Goal: Task Accomplishment & Management: Use online tool/utility

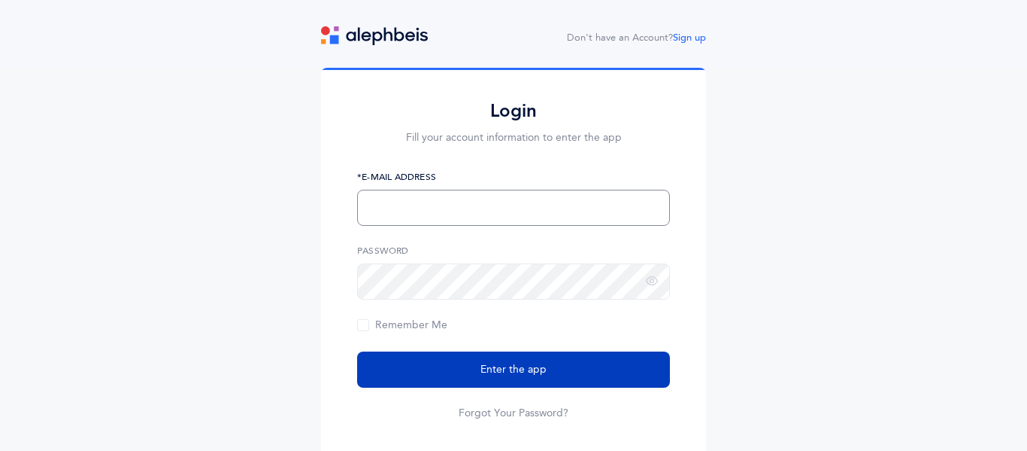
type input "[EMAIL_ADDRESS][DOMAIN_NAME]"
click at [484, 371] on span "Enter the app" at bounding box center [514, 370] width 66 height 16
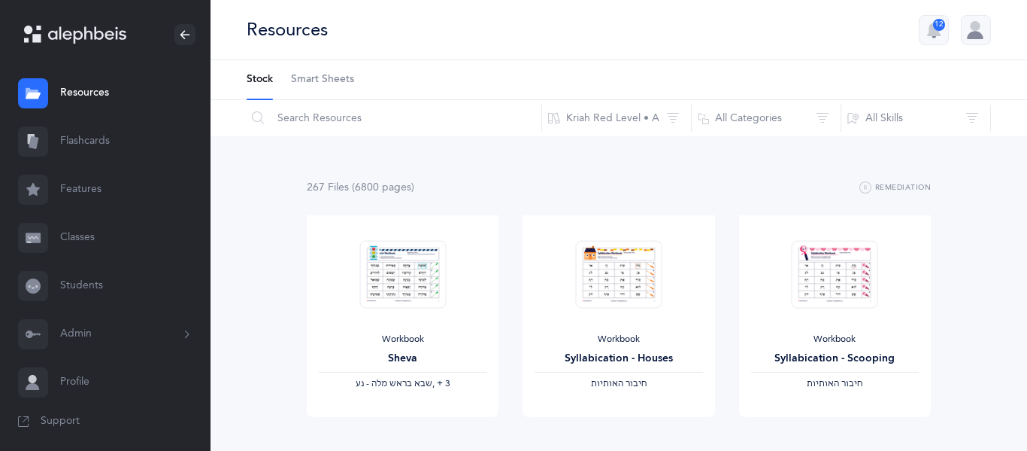
click at [93, 136] on link "Flashcards" at bounding box center [105, 141] width 211 height 48
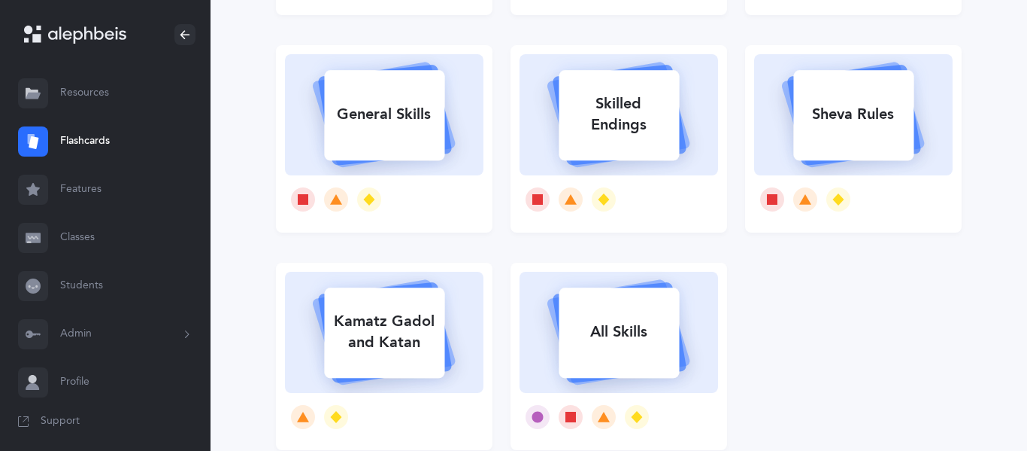
scroll to position [329, 0]
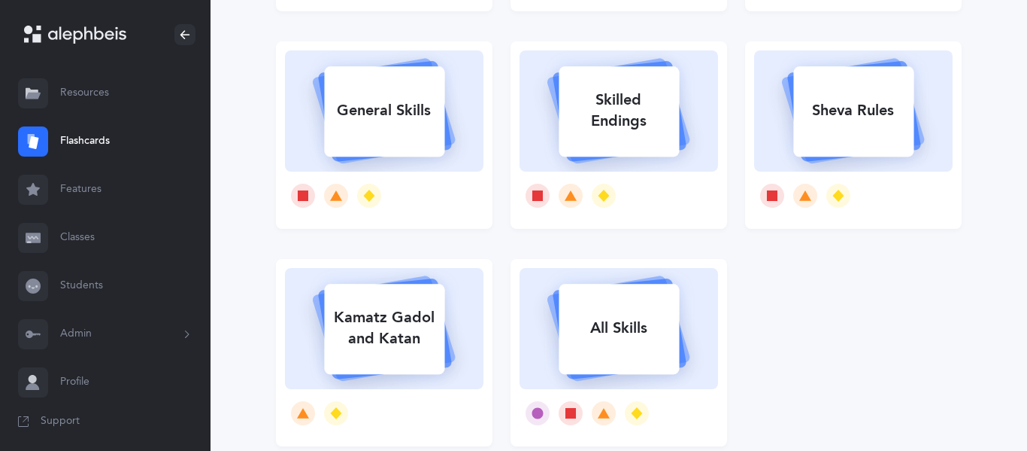
click at [845, 109] on div "Sheva Rules" at bounding box center [854, 110] width 120 height 39
select select
select select "single"
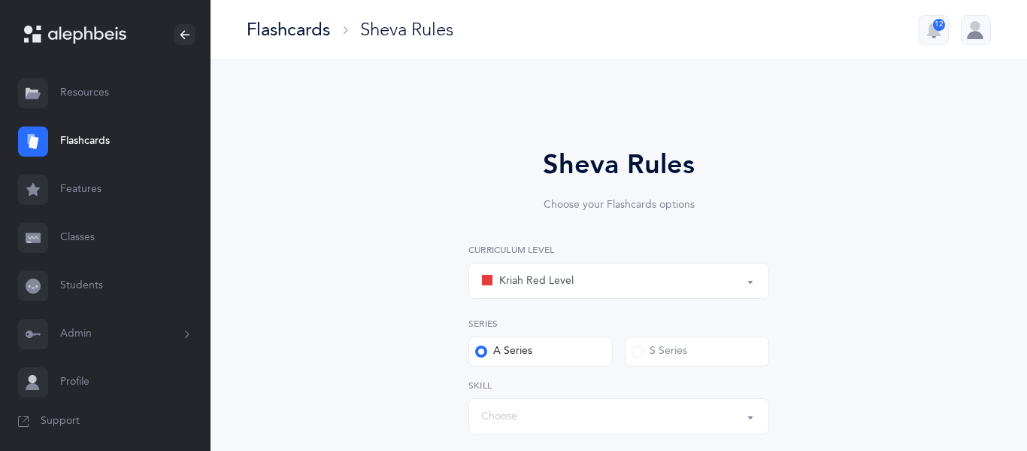
click at [721, 278] on div "Kriah Red Level" at bounding box center [618, 281] width 275 height 26
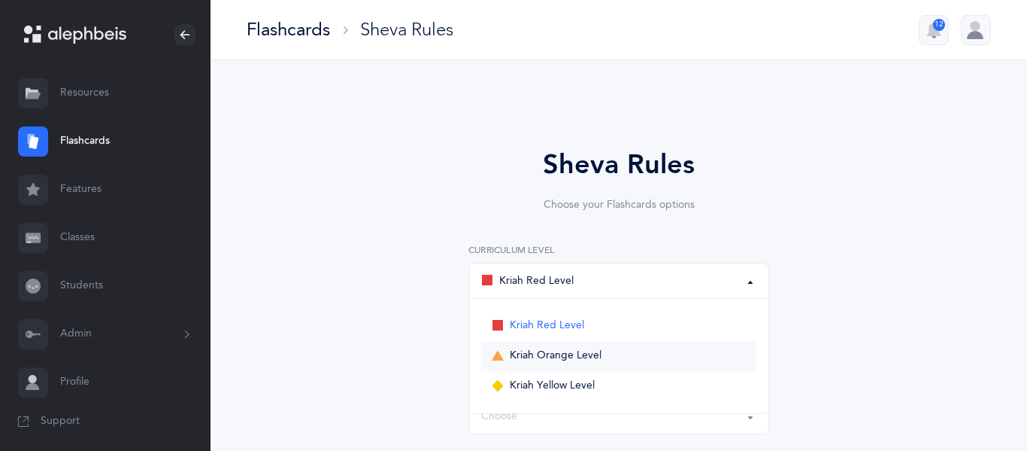
click at [602, 356] on link "Kriah Orange Level" at bounding box center [618, 356] width 275 height 30
select select "2"
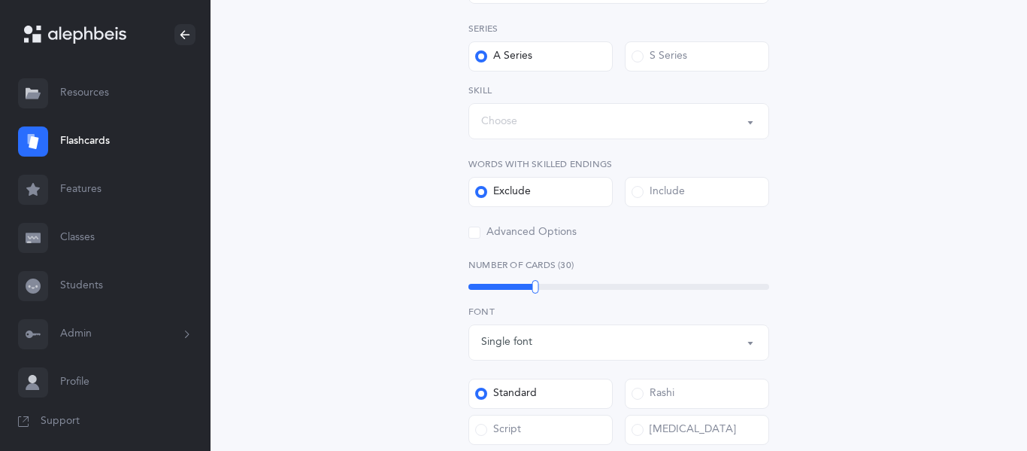
scroll to position [302, 0]
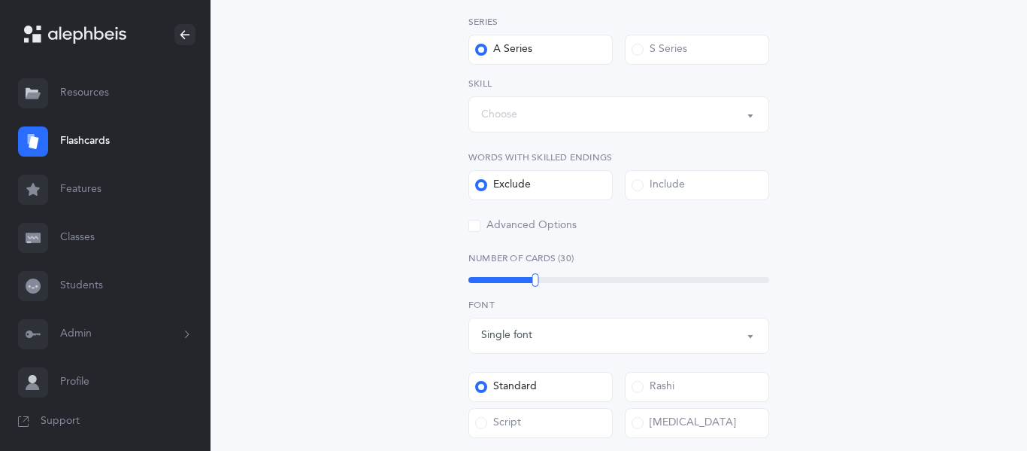
click at [688, 106] on div "Choose" at bounding box center [618, 115] width 275 height 26
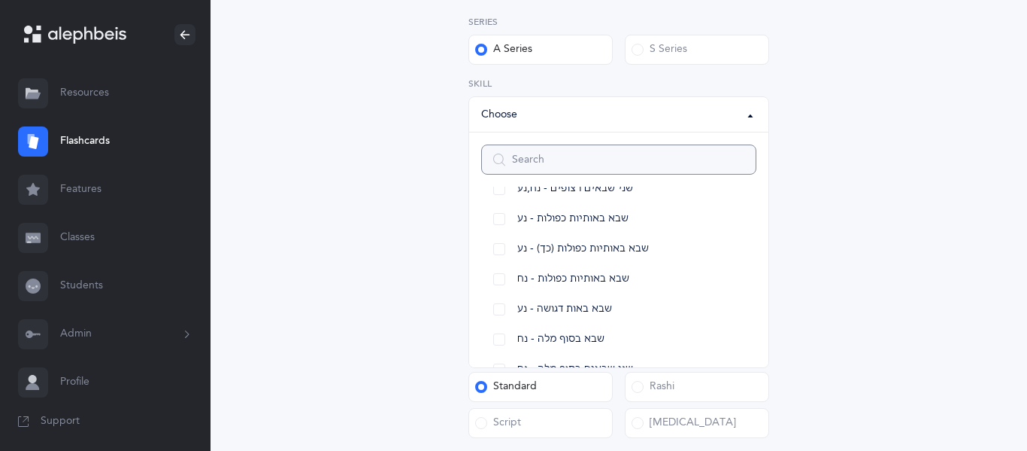
scroll to position [205, 0]
click at [498, 341] on link "שני שבאים בסוף מלה - נח" at bounding box center [618, 340] width 275 height 30
click at [501, 310] on link "שבא בסוף מלה - נח" at bounding box center [618, 310] width 275 height 30
select select "17"
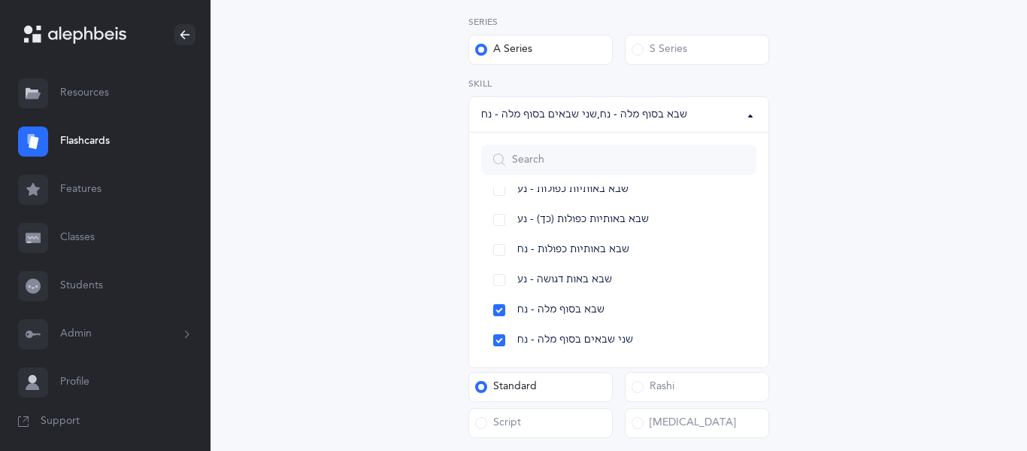
click at [783, 218] on div "Sheva Rules Choose your Flashcards options Kriah Red Level Kriah Orange Level K…" at bounding box center [618, 278] width 385 height 870
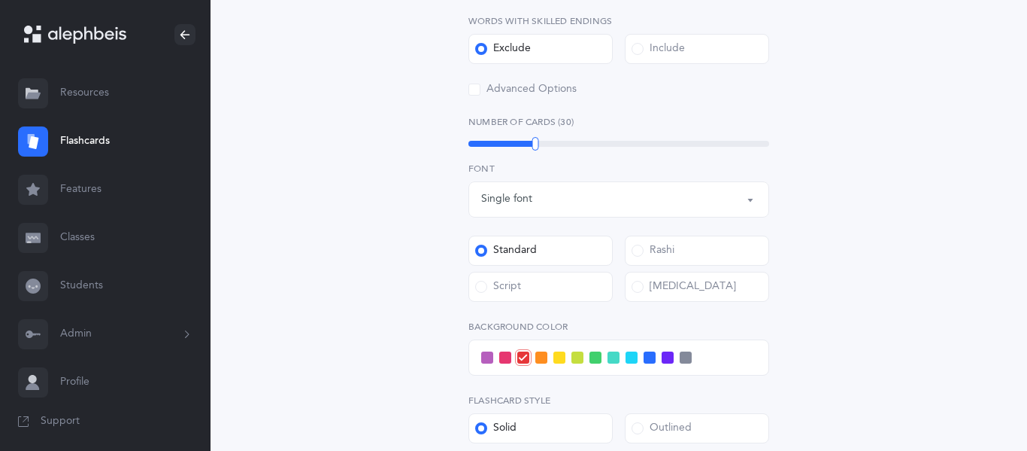
scroll to position [442, 0]
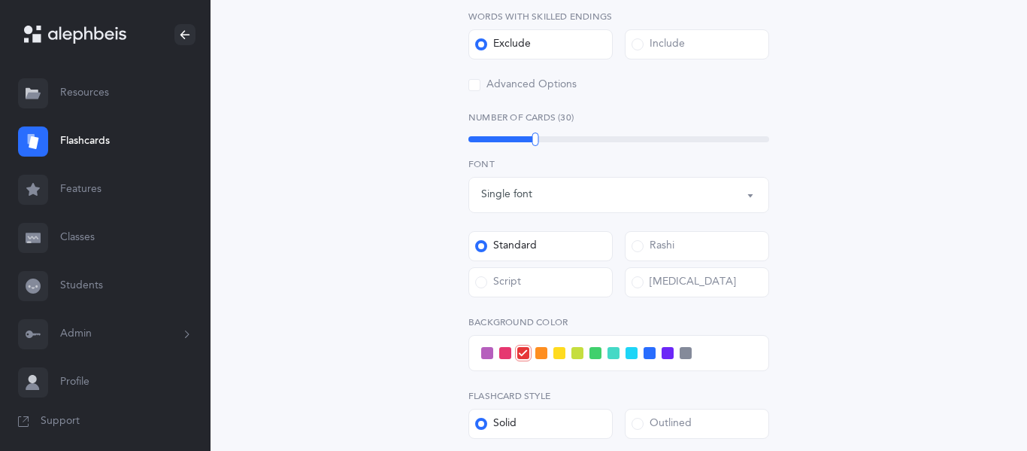
click at [580, 138] on div "30" at bounding box center [619, 139] width 301 height 6
click at [598, 356] on span at bounding box center [596, 353] width 12 height 12
click at [0, 0] on input "checkbox" at bounding box center [0, 0] width 0 height 0
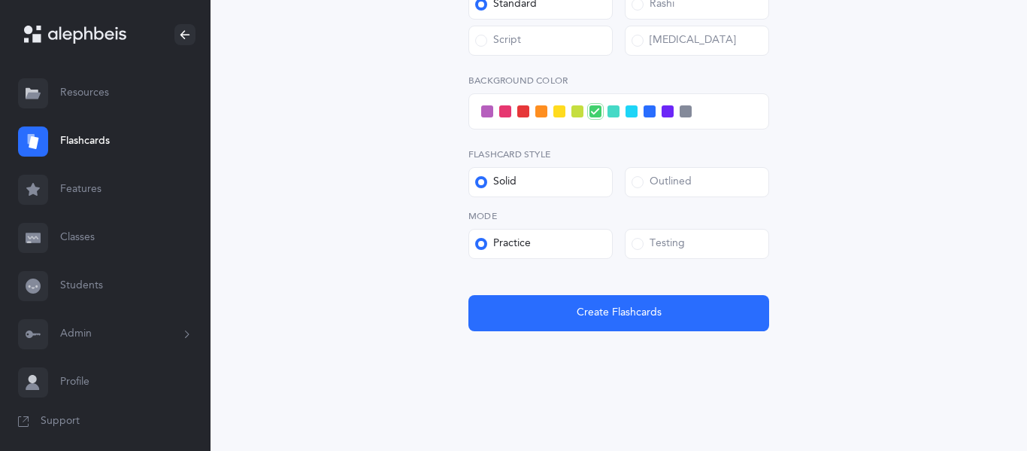
scroll to position [684, 0]
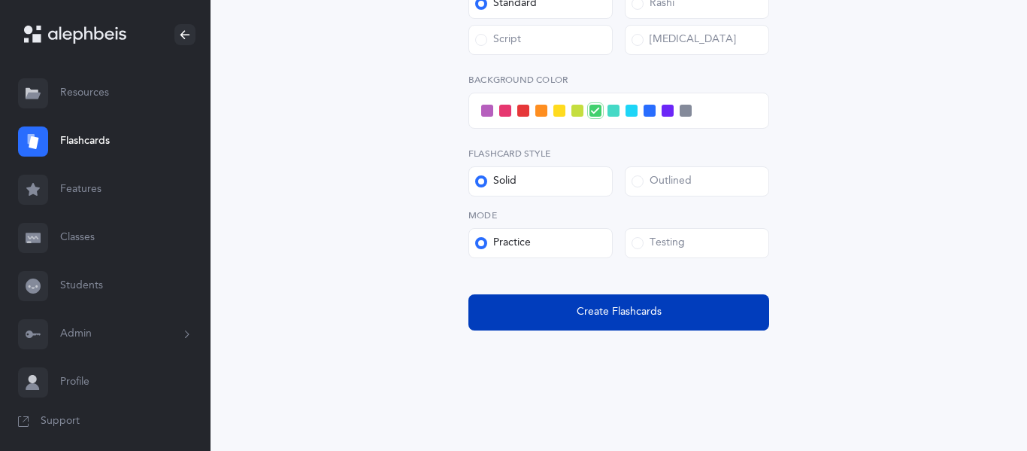
click at [697, 302] on button "Create Flashcards" at bounding box center [619, 312] width 301 height 36
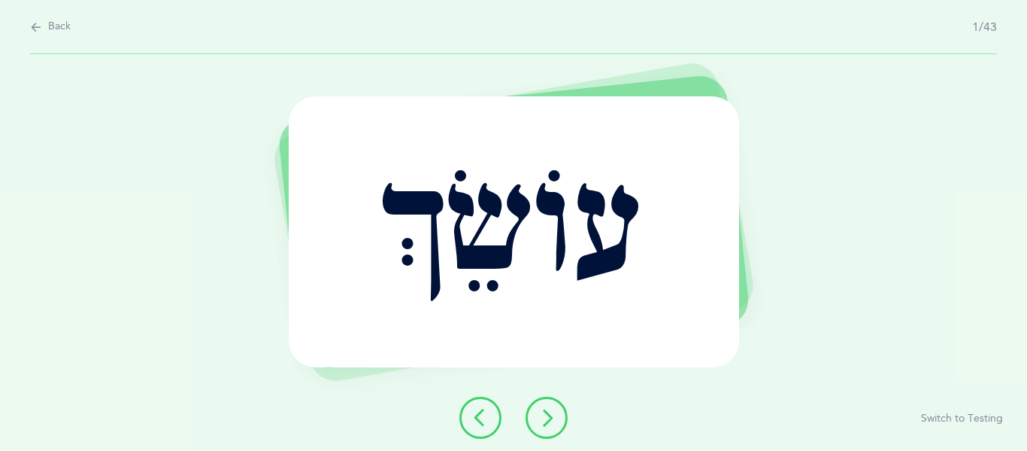
scroll to position [0, 0]
click at [547, 424] on icon at bounding box center [547, 417] width 18 height 18
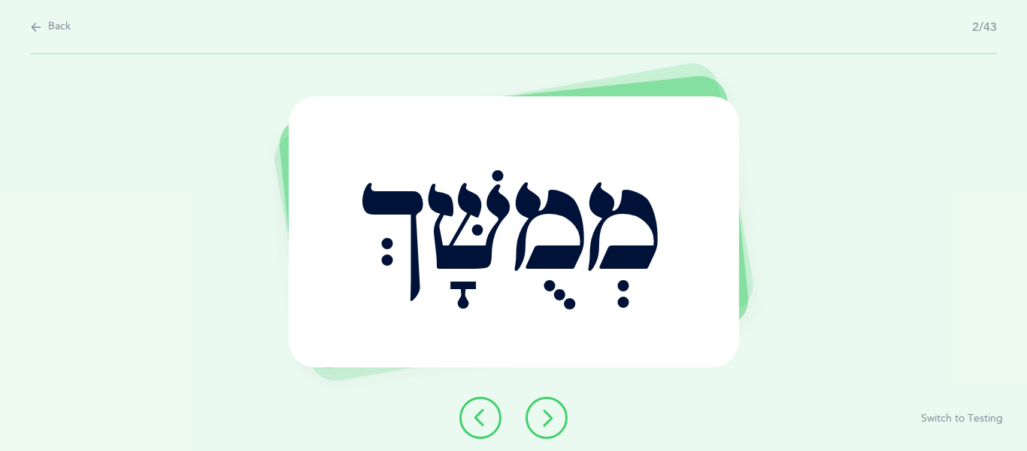
click at [547, 424] on icon at bounding box center [547, 417] width 18 height 18
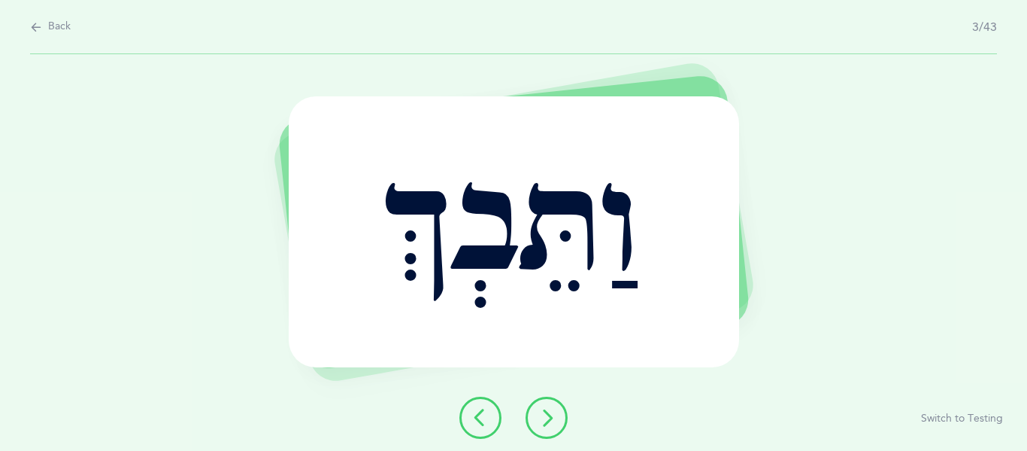
click at [546, 413] on icon at bounding box center [547, 417] width 18 height 18
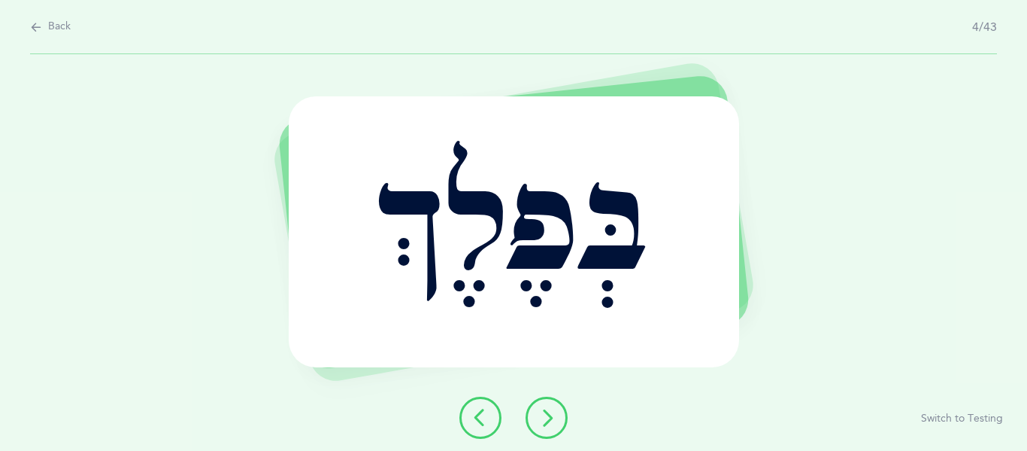
click at [545, 415] on icon at bounding box center [547, 417] width 18 height 18
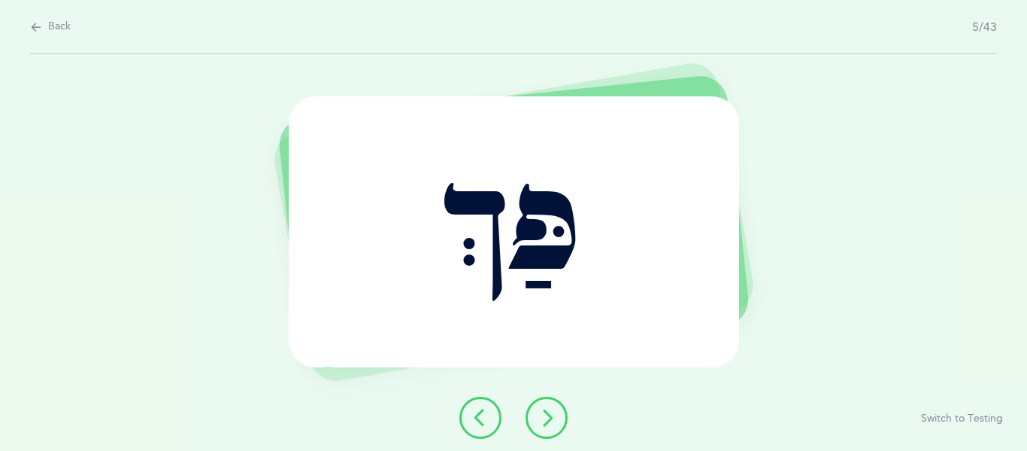
click at [542, 416] on icon at bounding box center [547, 417] width 18 height 18
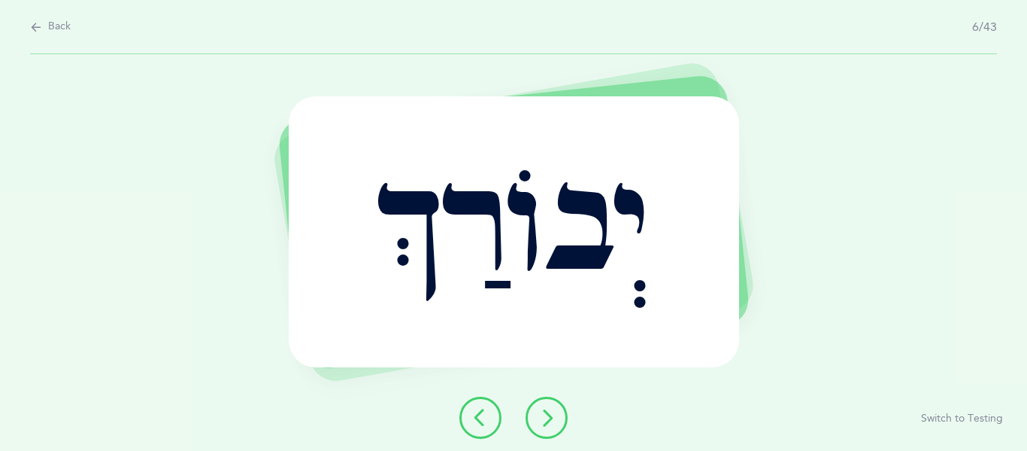
click at [542, 416] on icon at bounding box center [547, 417] width 18 height 18
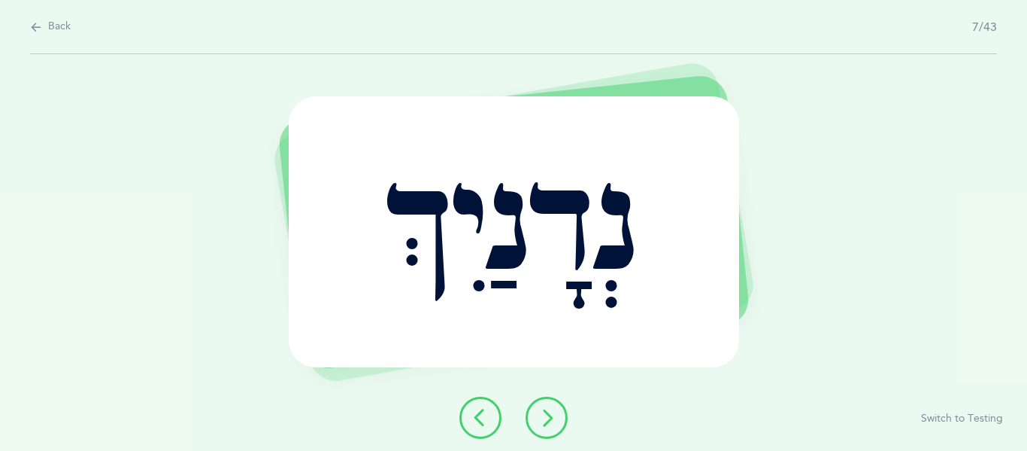
click at [547, 415] on icon at bounding box center [547, 417] width 18 height 18
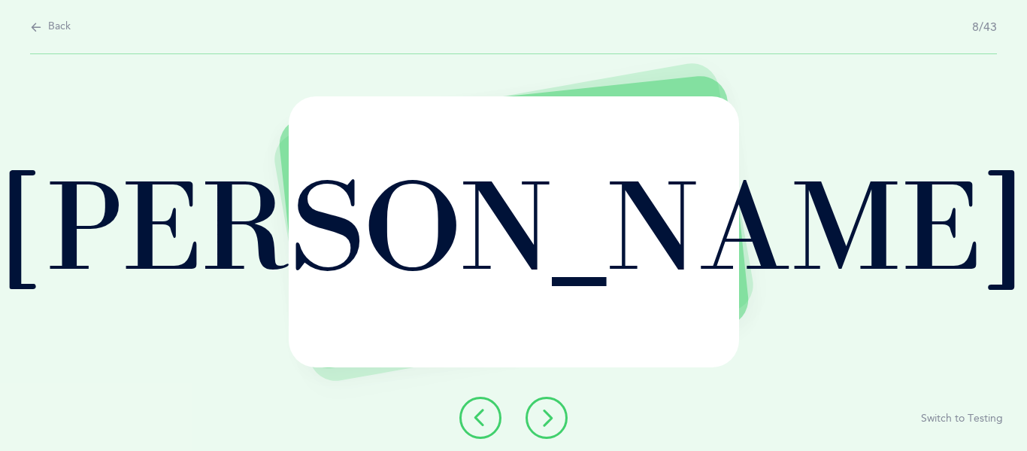
click at [547, 416] on icon at bounding box center [547, 417] width 18 height 18
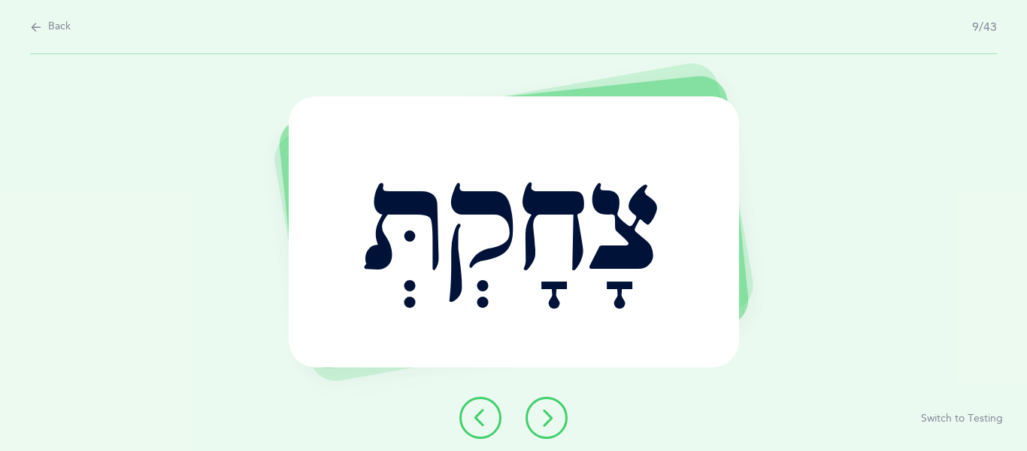
click at [547, 419] on icon at bounding box center [547, 417] width 18 height 18
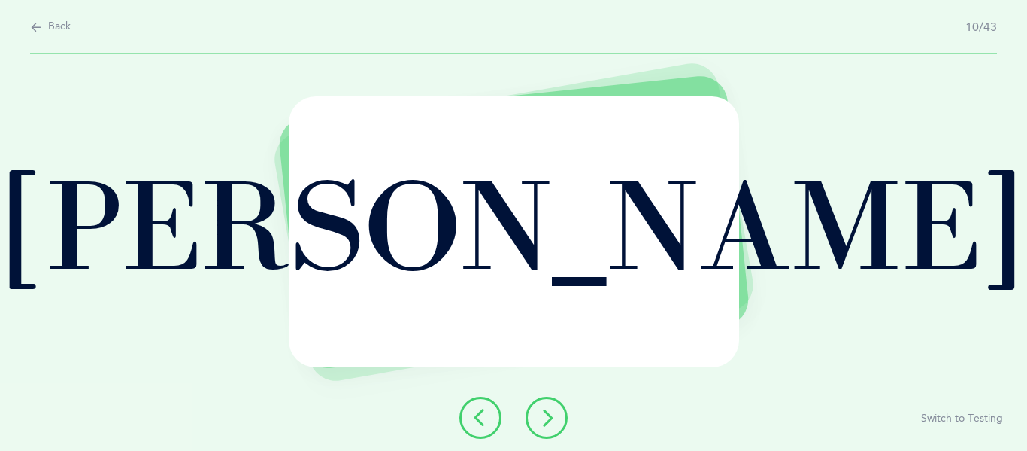
click at [546, 420] on icon at bounding box center [547, 417] width 18 height 18
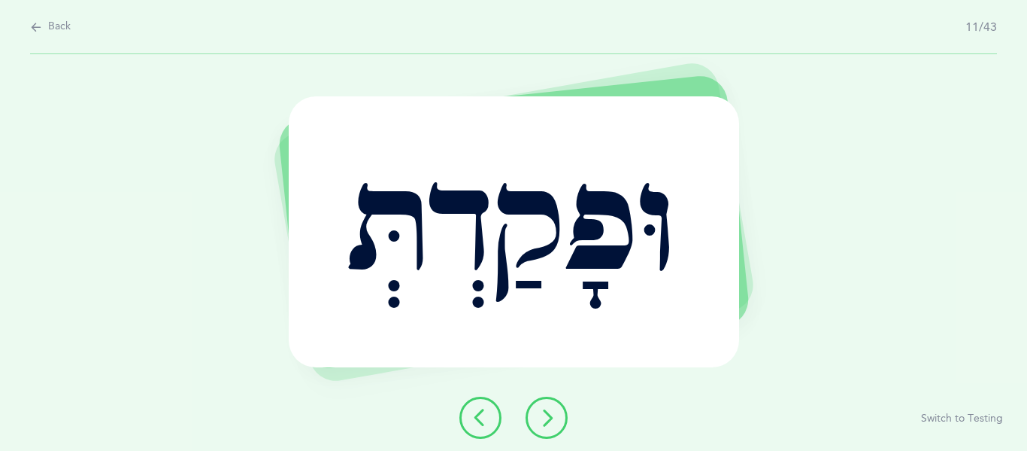
click at [545, 420] on icon at bounding box center [547, 417] width 18 height 18
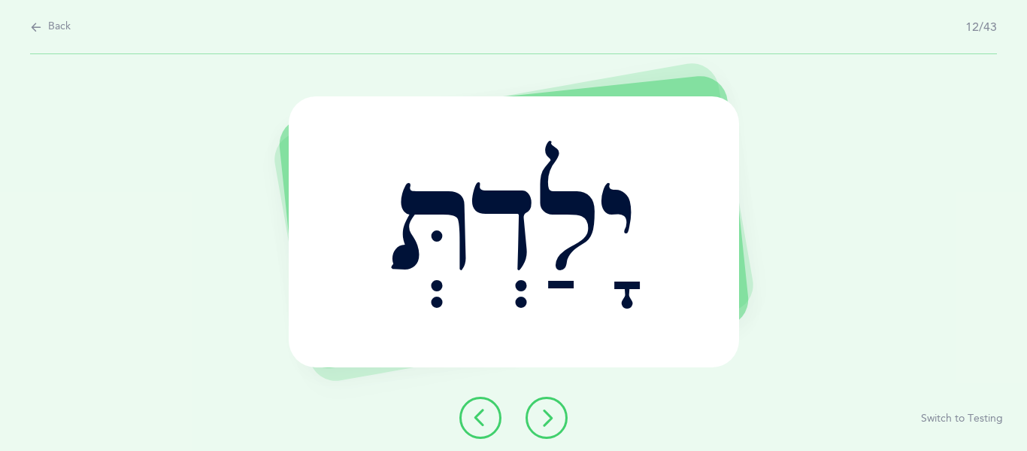
click at [545, 421] on icon at bounding box center [547, 417] width 18 height 18
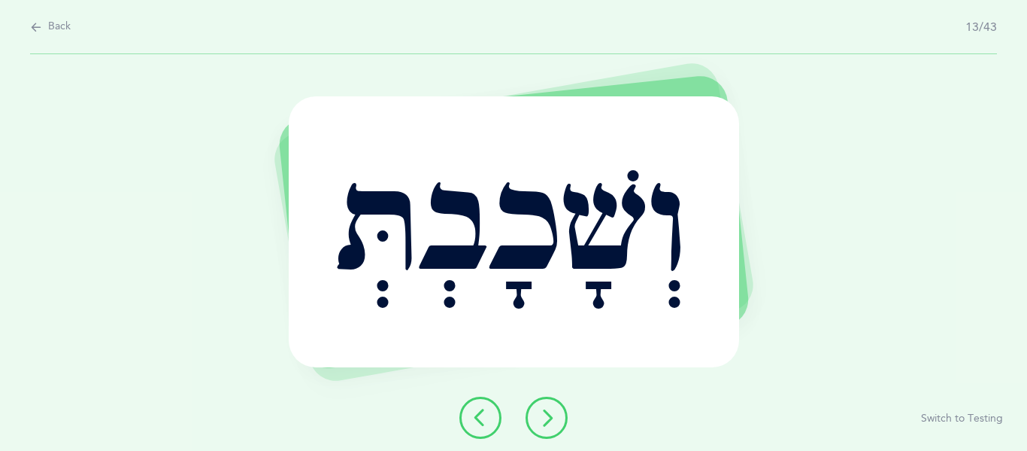
click at [546, 419] on icon at bounding box center [547, 417] width 18 height 18
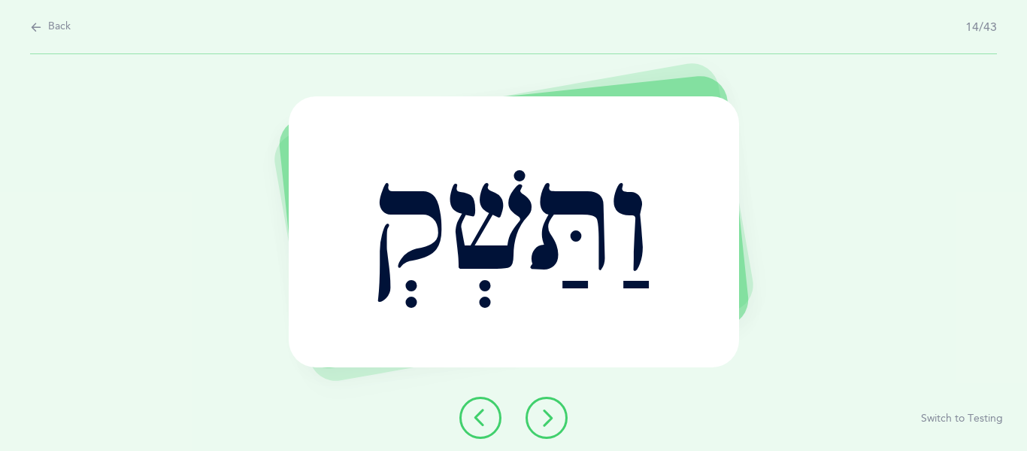
click at [479, 413] on icon at bounding box center [481, 417] width 18 height 18
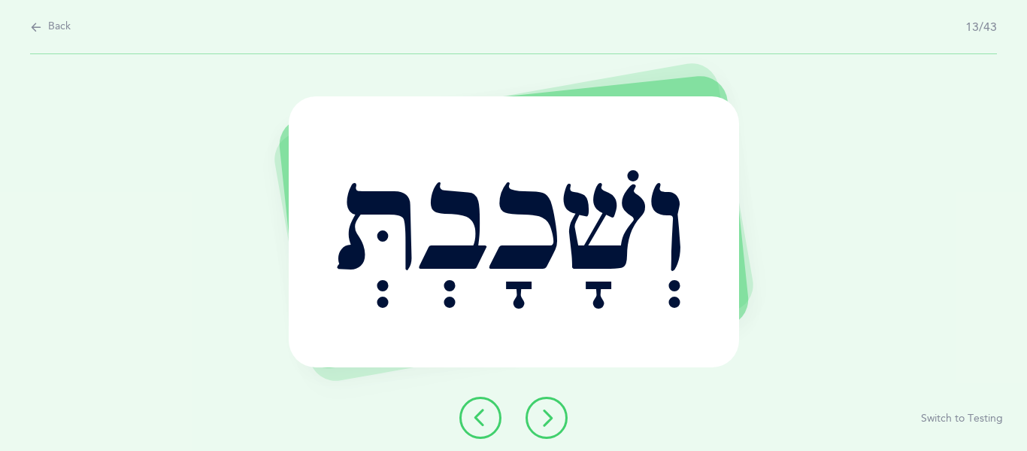
click at [546, 411] on icon at bounding box center [547, 417] width 18 height 18
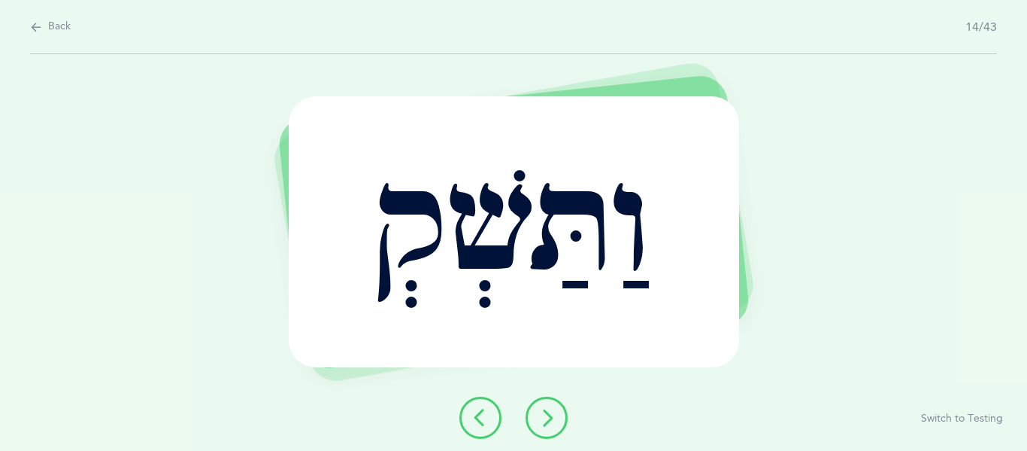
click at [548, 414] on icon at bounding box center [547, 417] width 18 height 18
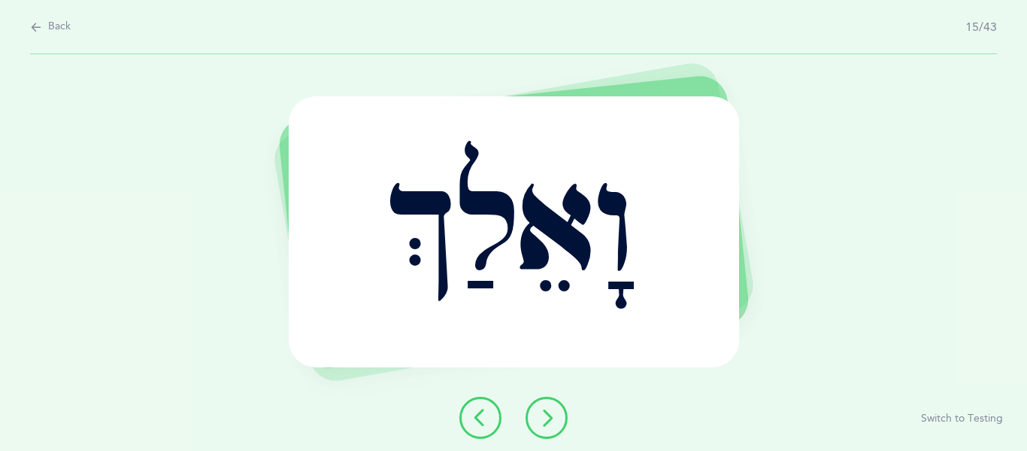
click at [548, 414] on icon at bounding box center [547, 417] width 18 height 18
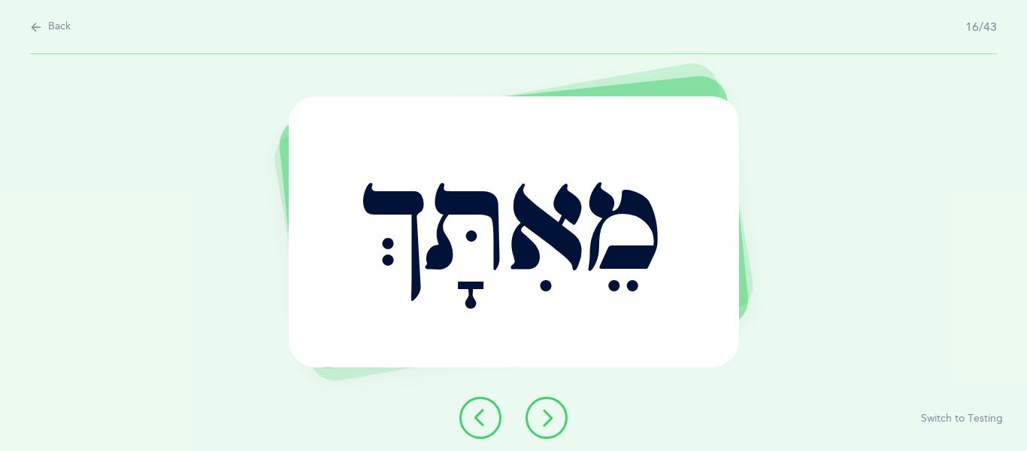
click at [548, 414] on icon at bounding box center [547, 417] width 18 height 18
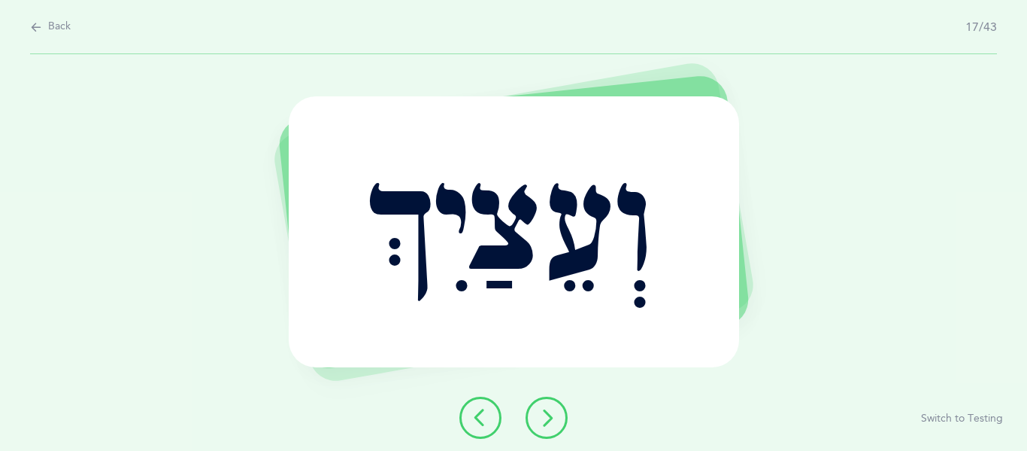
click at [548, 414] on icon at bounding box center [547, 417] width 18 height 18
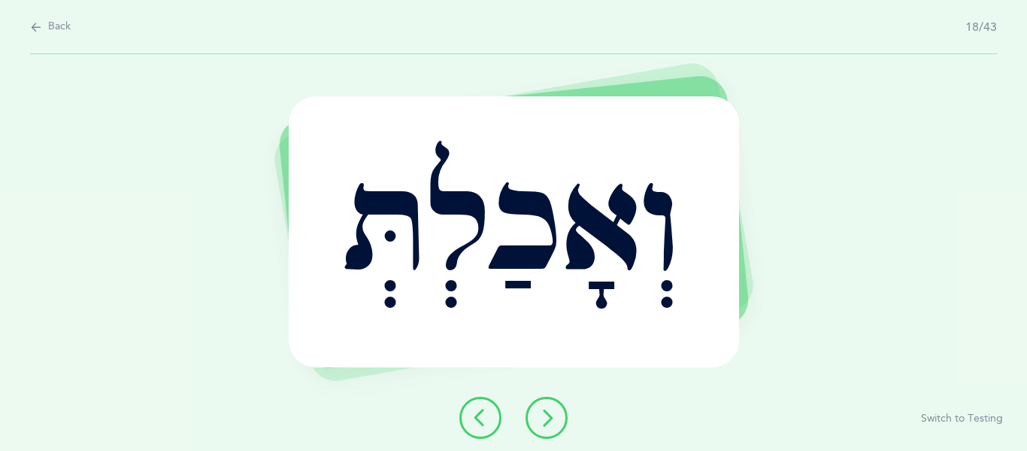
click at [548, 414] on icon at bounding box center [547, 417] width 18 height 18
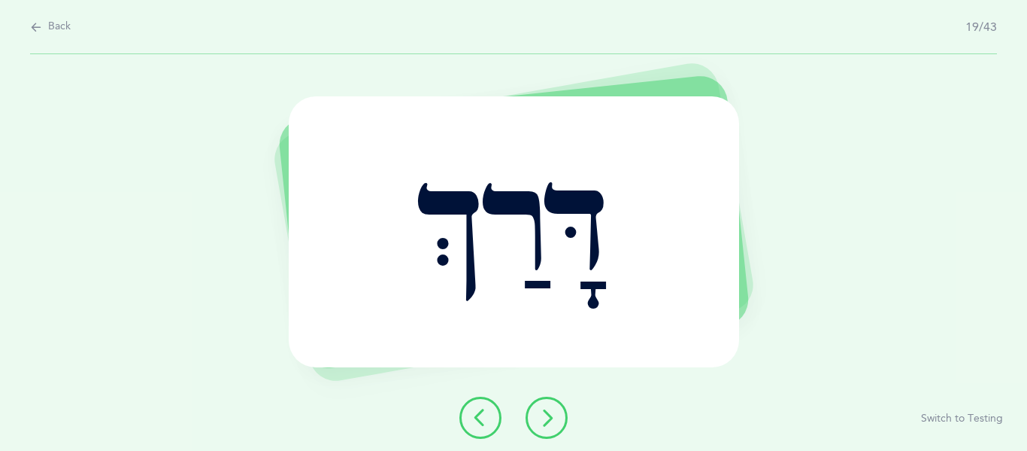
click at [548, 414] on icon at bounding box center [547, 417] width 18 height 18
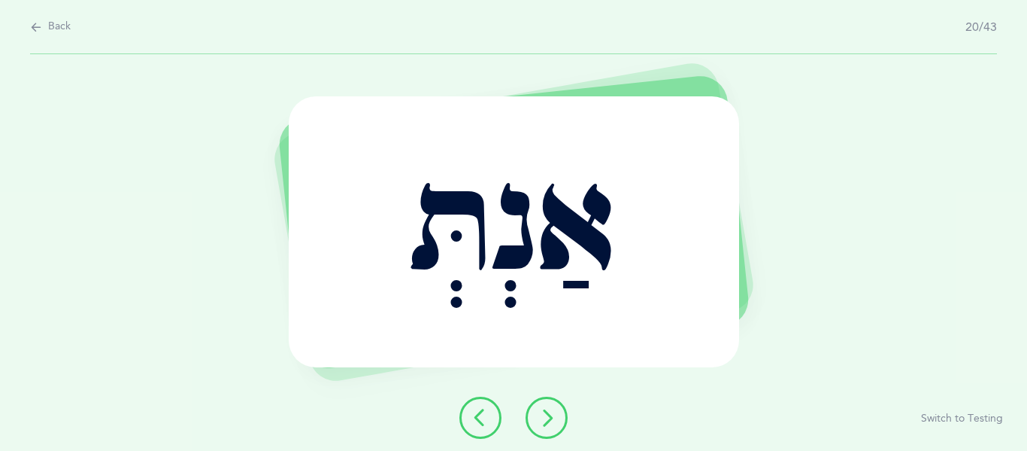
click at [548, 414] on icon at bounding box center [547, 417] width 18 height 18
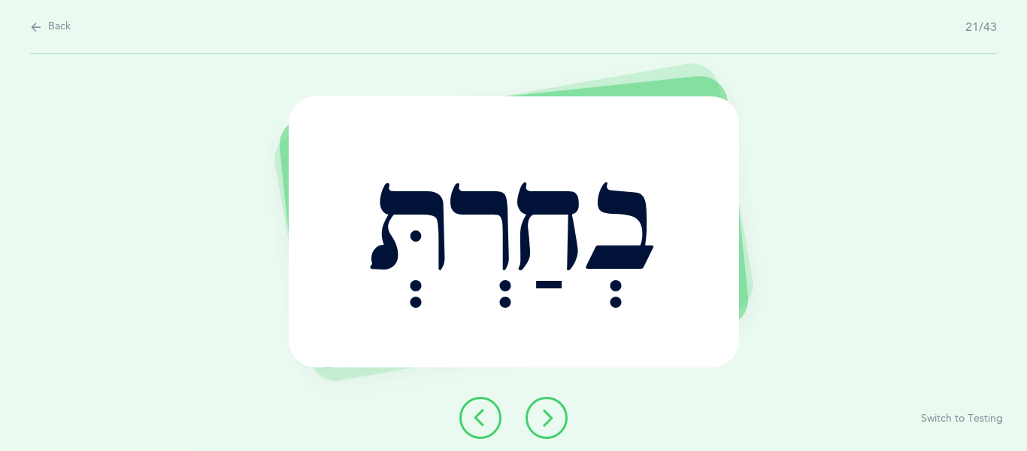
click at [559, 413] on button at bounding box center [547, 417] width 42 height 42
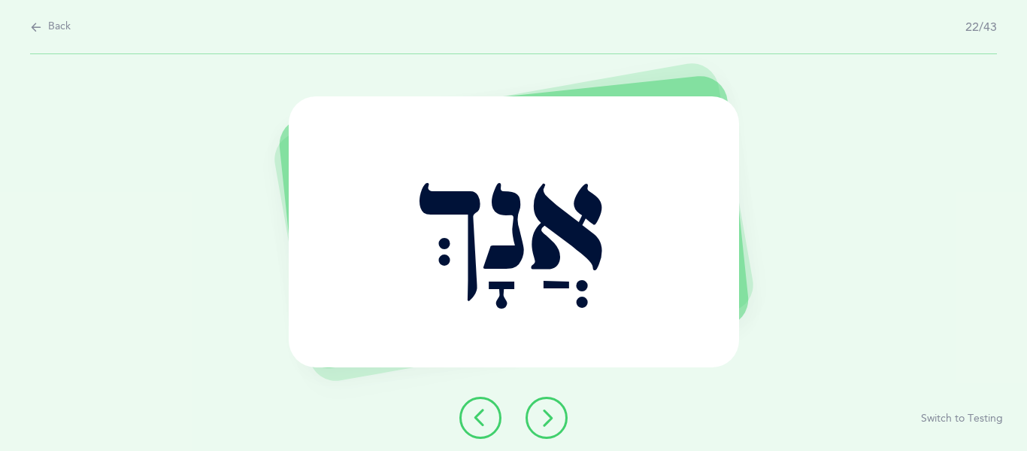
click at [559, 413] on button at bounding box center [547, 417] width 42 height 42
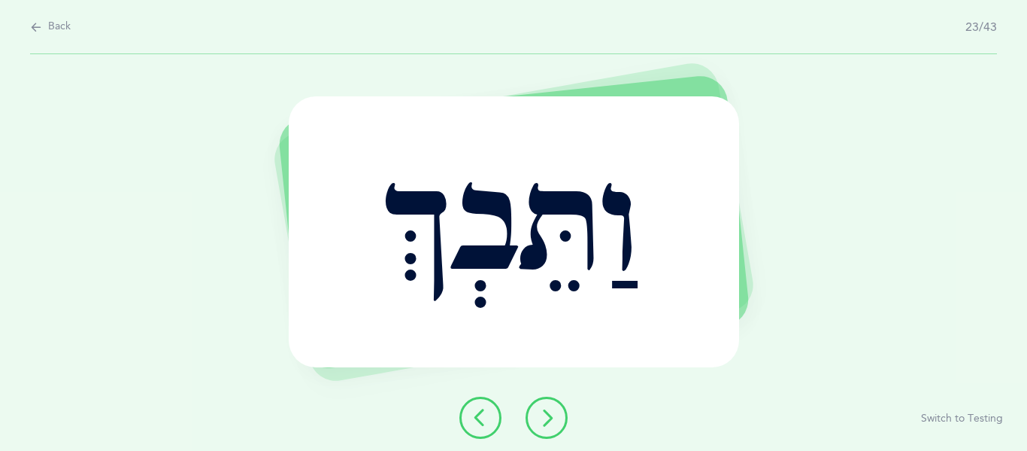
click at [559, 413] on button at bounding box center [547, 417] width 42 height 42
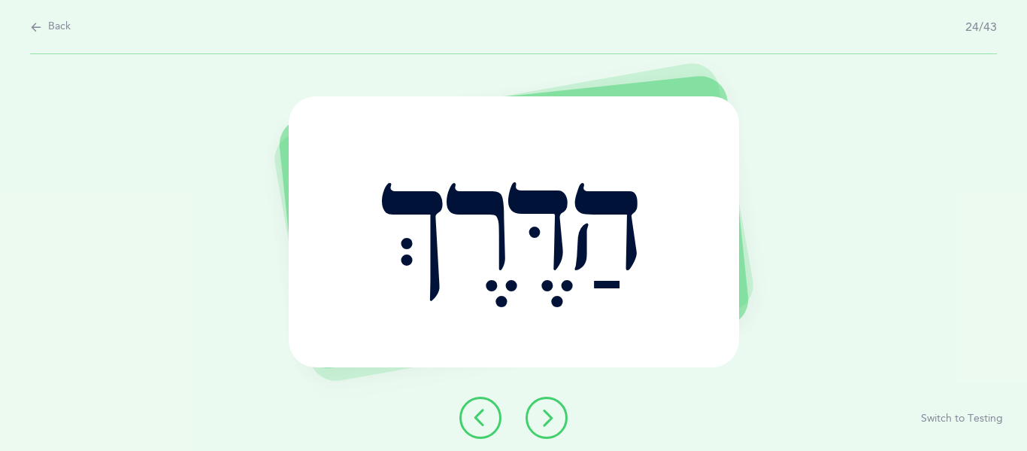
click at [559, 413] on button at bounding box center [547, 417] width 42 height 42
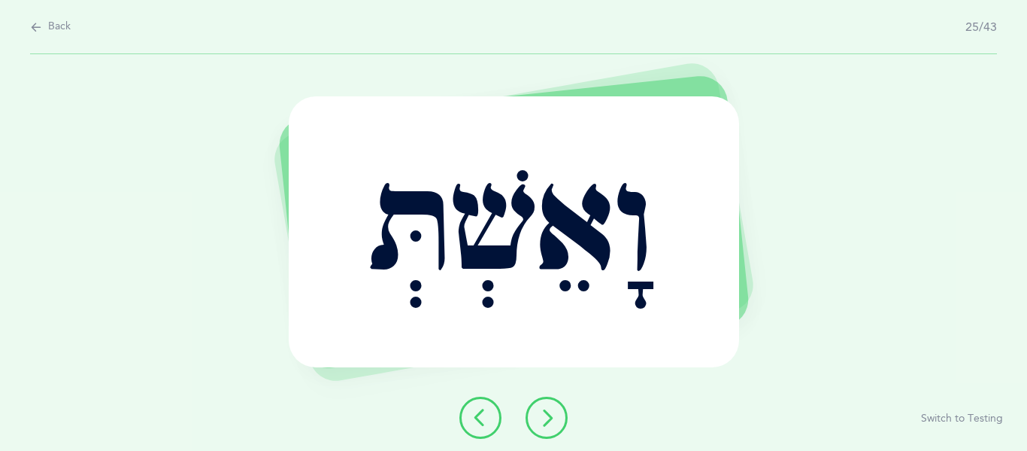
click at [548, 414] on icon at bounding box center [547, 417] width 18 height 18
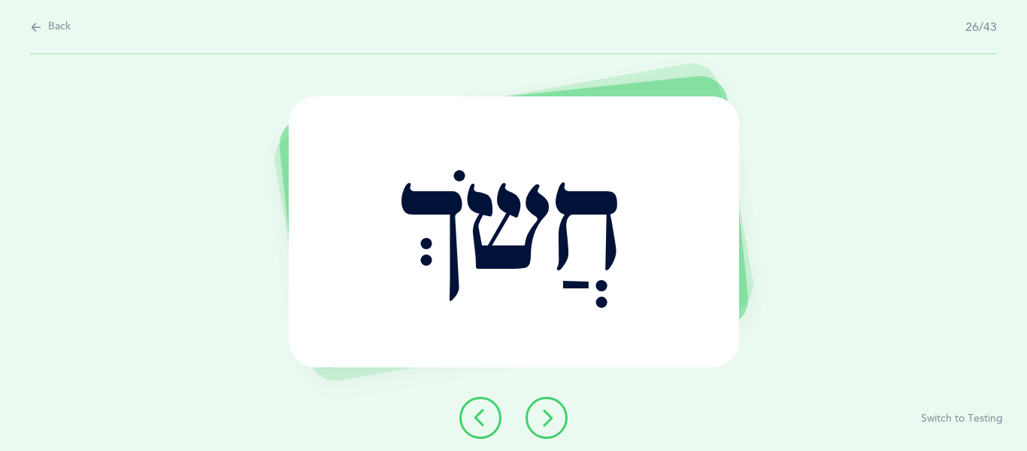
click at [548, 414] on icon at bounding box center [547, 417] width 18 height 18
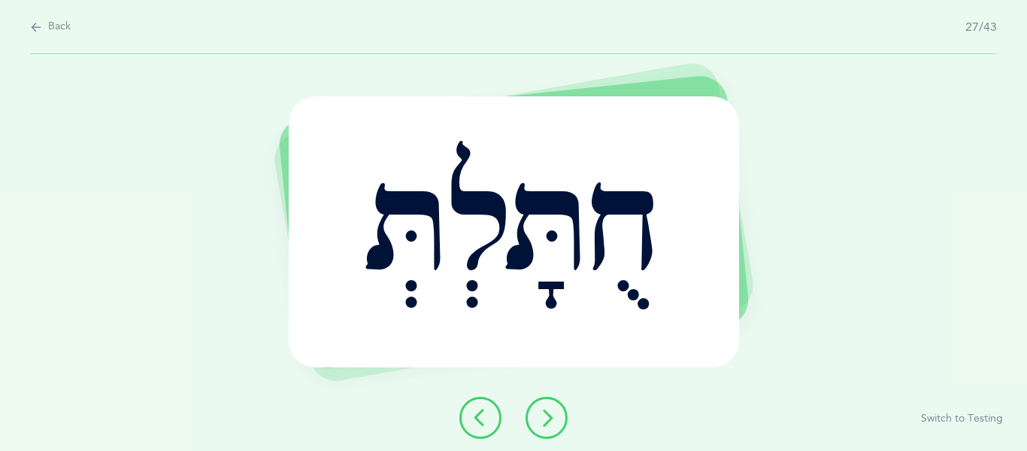
click at [548, 414] on icon at bounding box center [547, 417] width 18 height 18
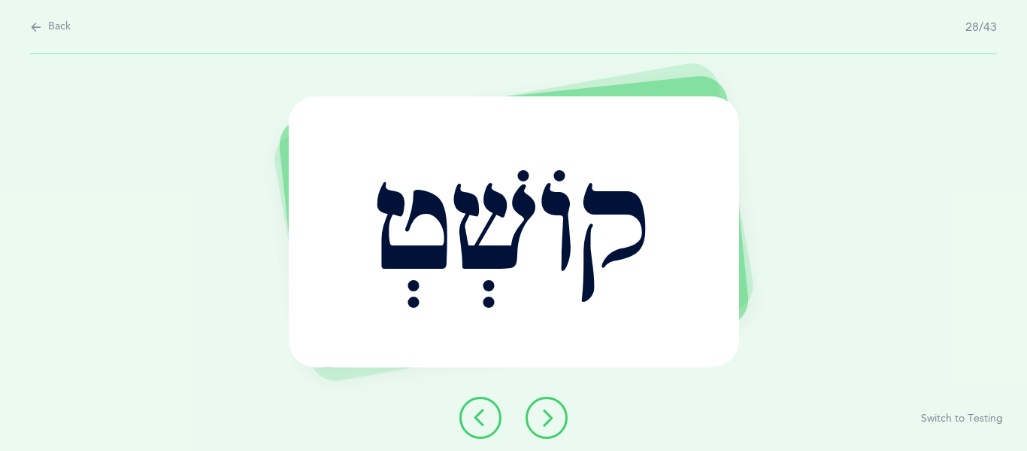
click at [548, 414] on icon at bounding box center [547, 417] width 18 height 18
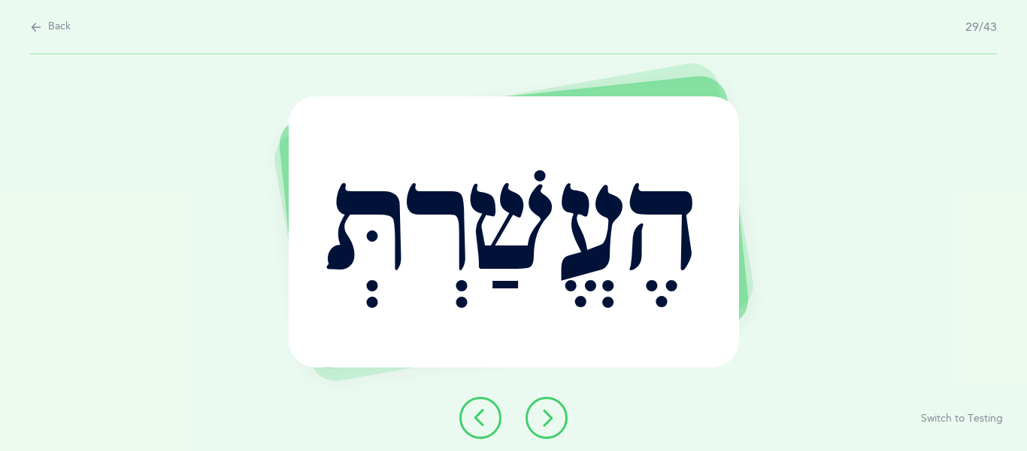
click at [548, 414] on icon at bounding box center [547, 417] width 18 height 18
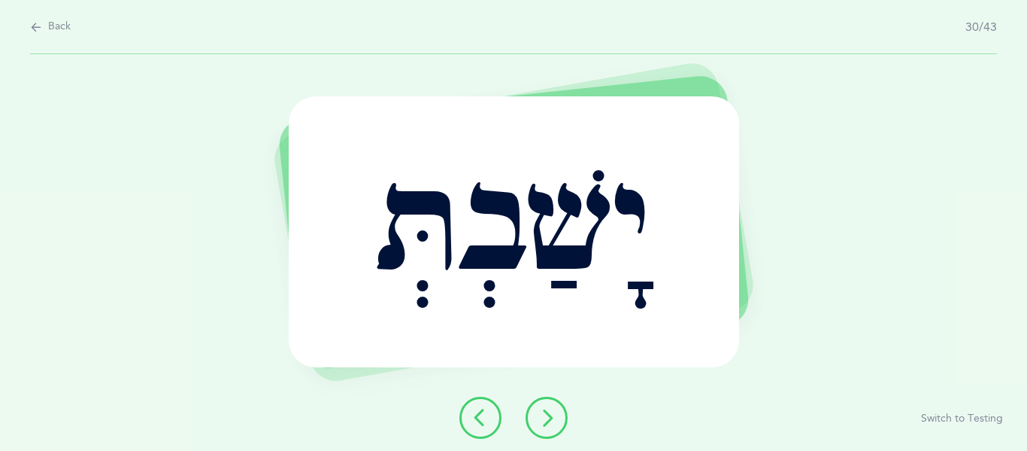
click at [548, 414] on icon at bounding box center [547, 417] width 18 height 18
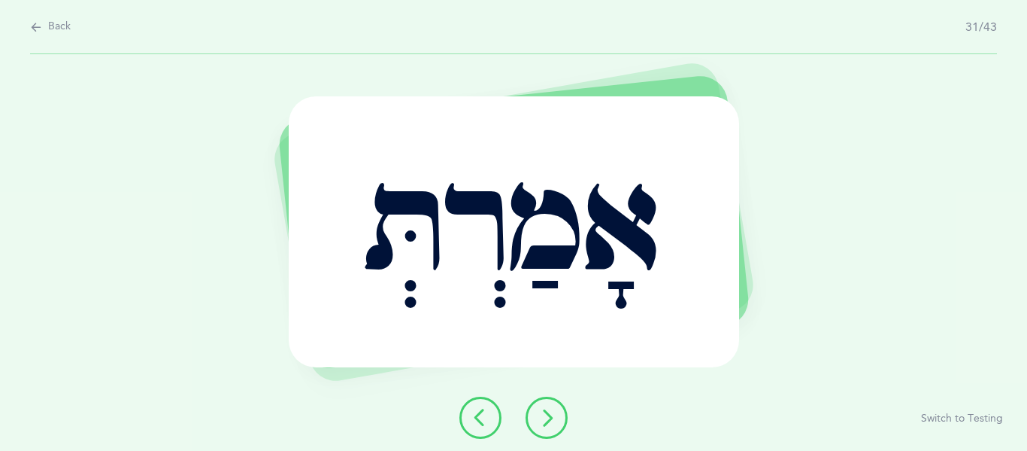
click at [548, 414] on icon at bounding box center [547, 417] width 18 height 18
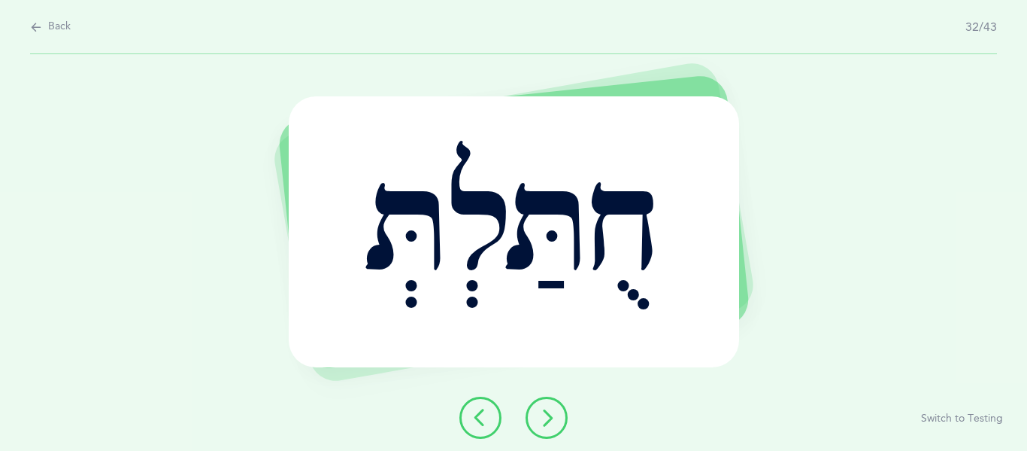
click at [548, 414] on icon at bounding box center [547, 417] width 18 height 18
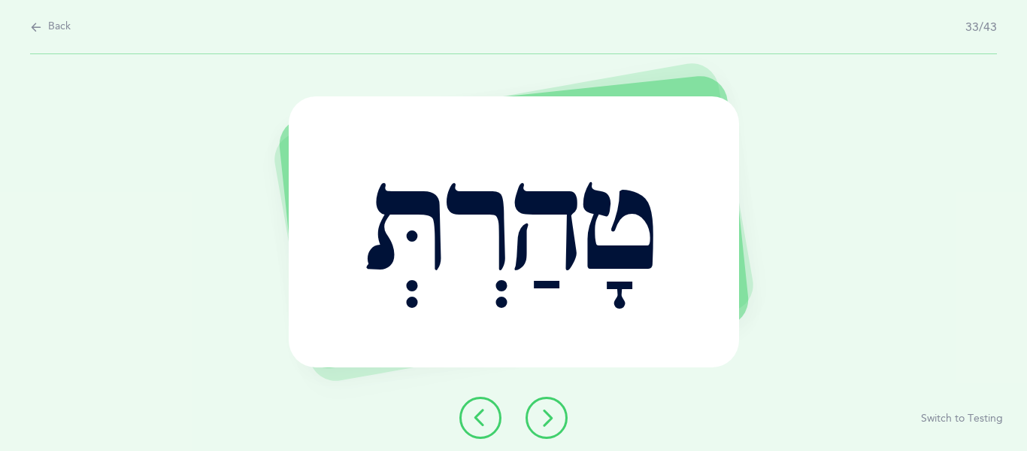
click at [548, 414] on icon at bounding box center [547, 417] width 18 height 18
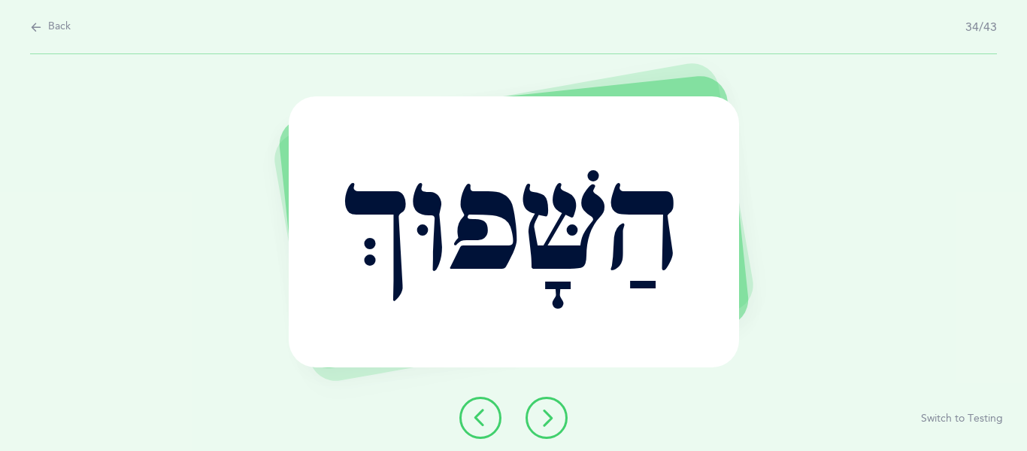
click at [548, 414] on icon at bounding box center [547, 417] width 18 height 18
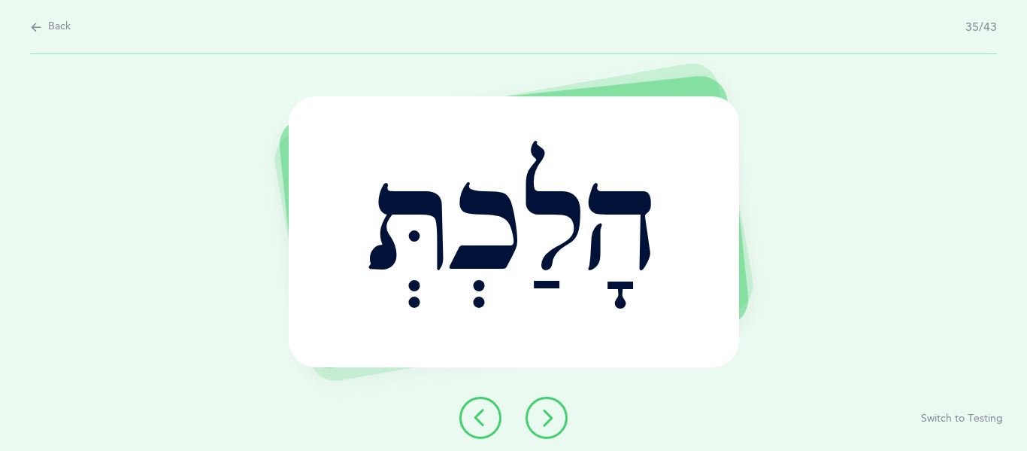
click at [548, 414] on icon at bounding box center [547, 417] width 18 height 18
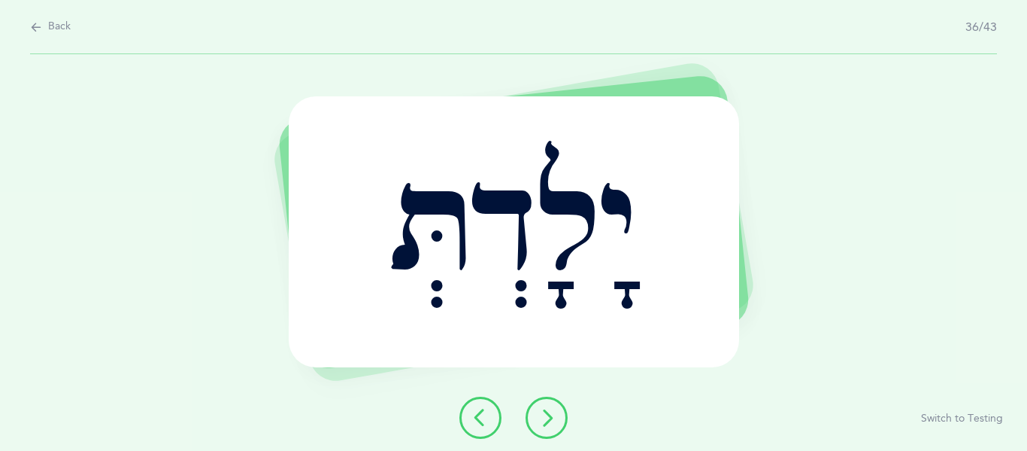
click at [548, 414] on icon at bounding box center [547, 417] width 18 height 18
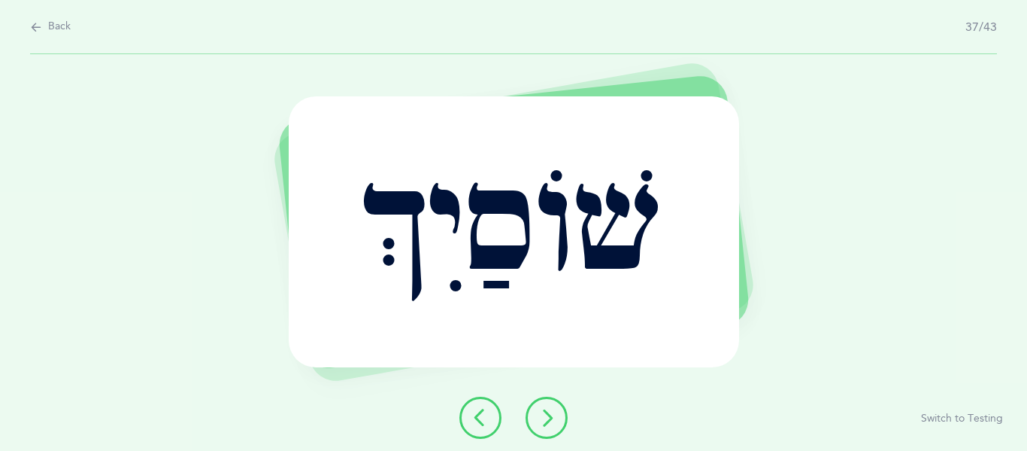
click at [548, 414] on icon at bounding box center [547, 417] width 18 height 18
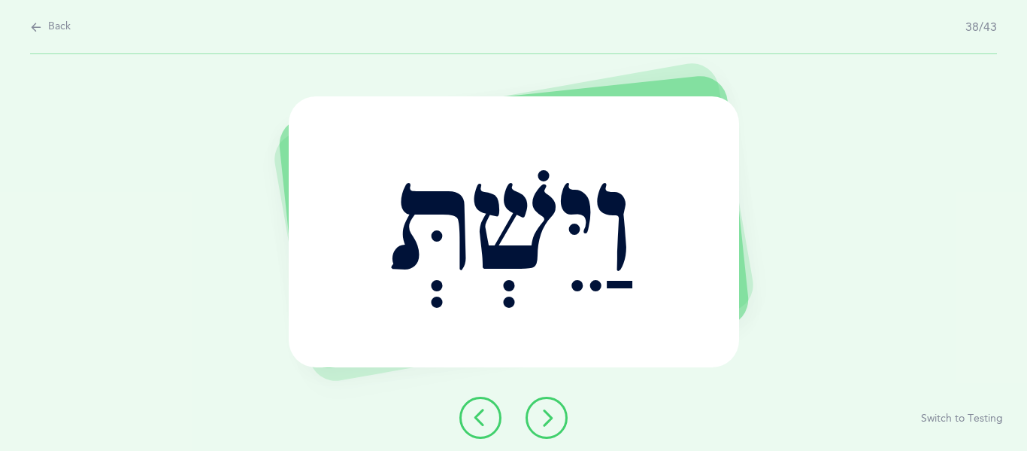
click at [478, 414] on icon at bounding box center [481, 417] width 18 height 18
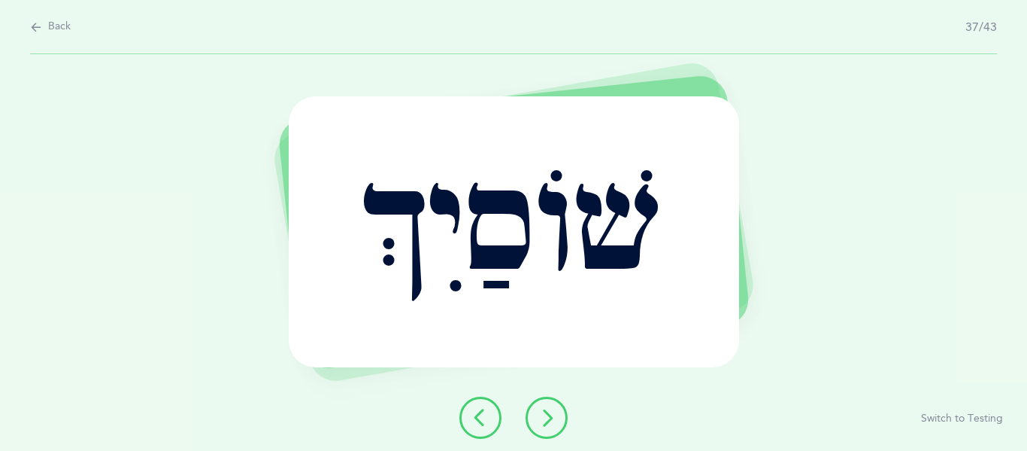
click at [556, 420] on button at bounding box center [547, 417] width 42 height 42
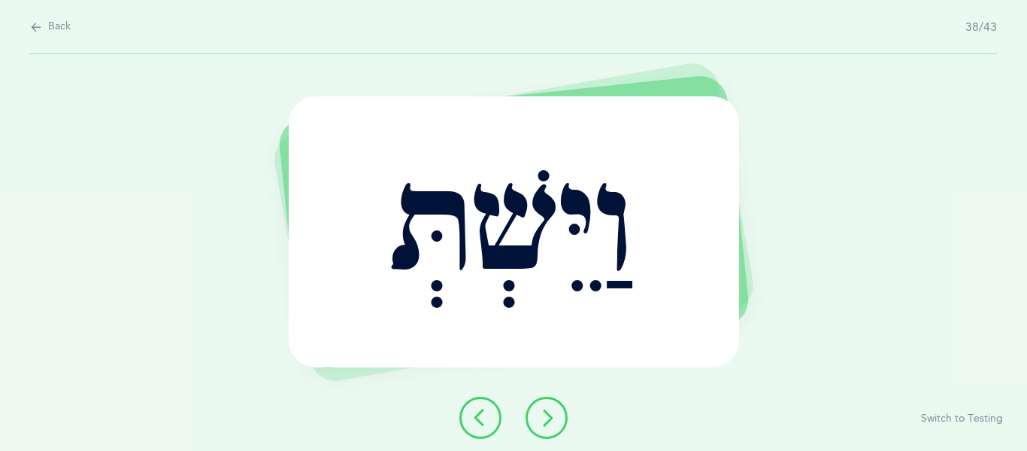
click at [556, 420] on button at bounding box center [547, 417] width 42 height 42
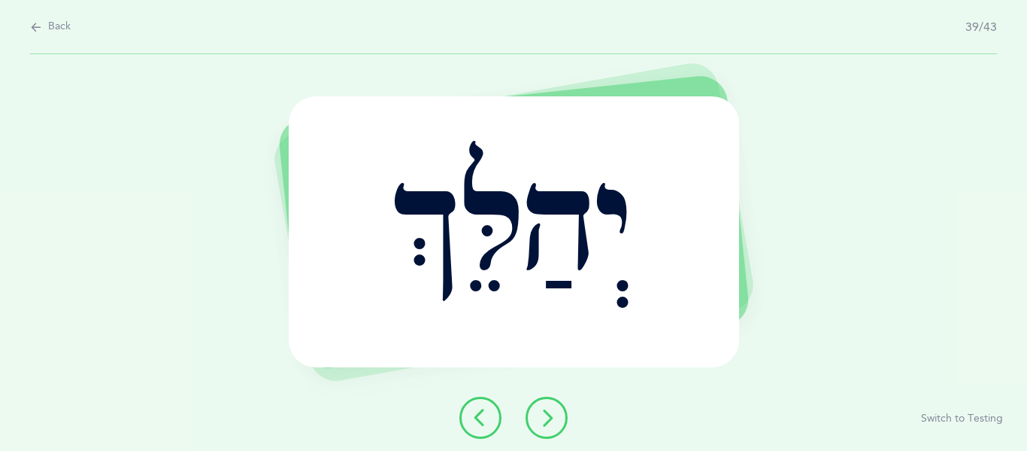
click at [556, 420] on button at bounding box center [547, 417] width 42 height 42
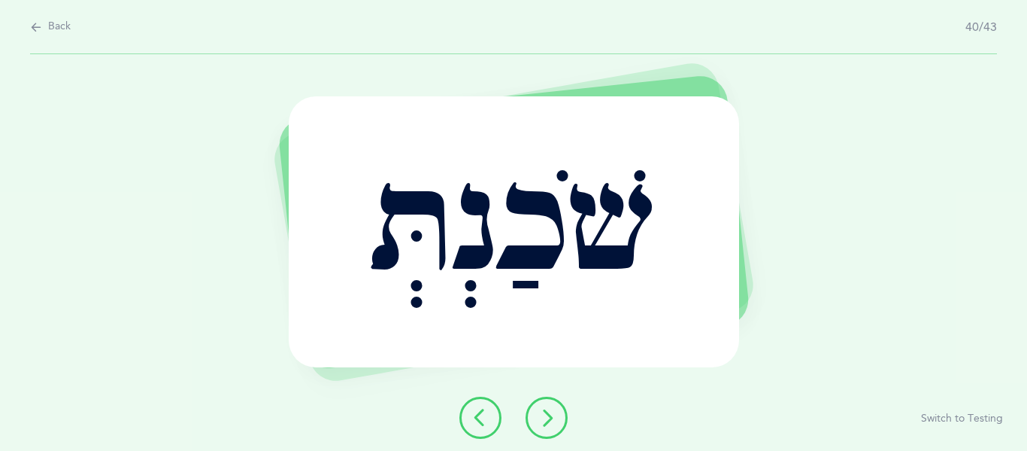
click at [556, 420] on button at bounding box center [547, 417] width 42 height 42
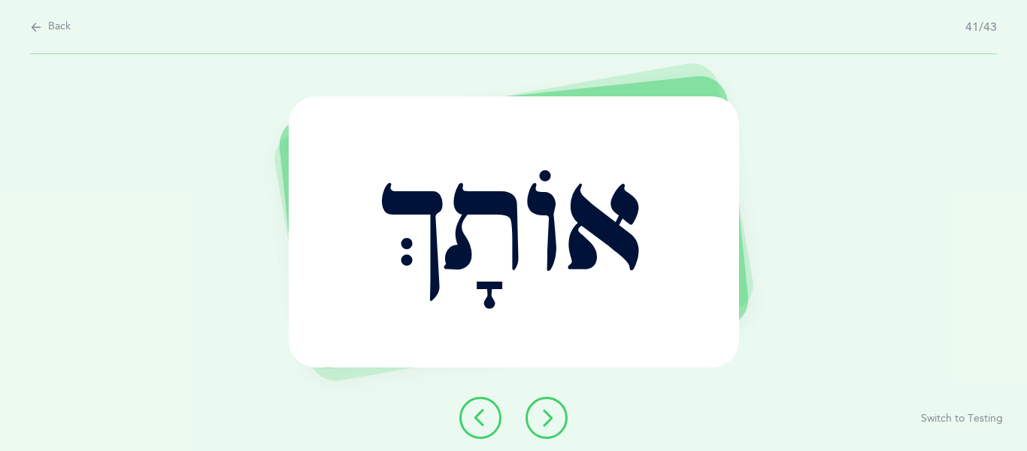
click at [556, 420] on button at bounding box center [547, 417] width 42 height 42
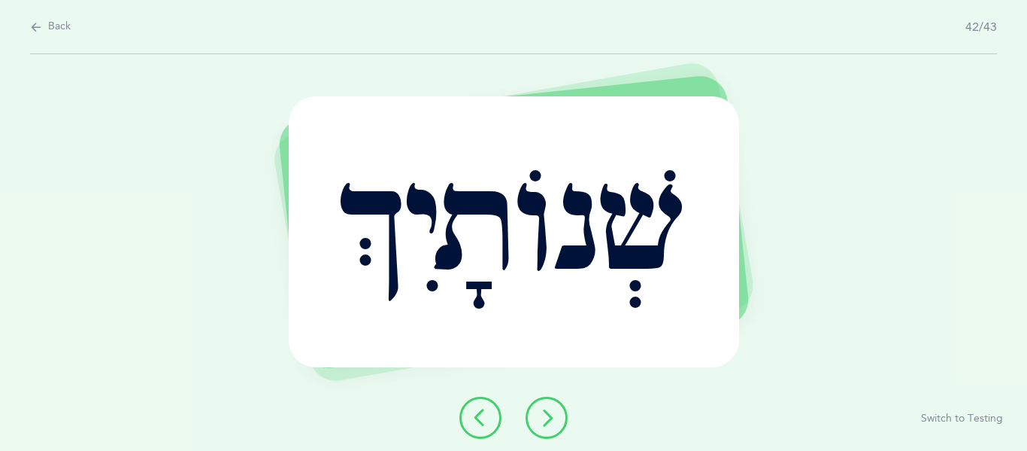
click at [556, 420] on button at bounding box center [547, 417] width 42 height 42
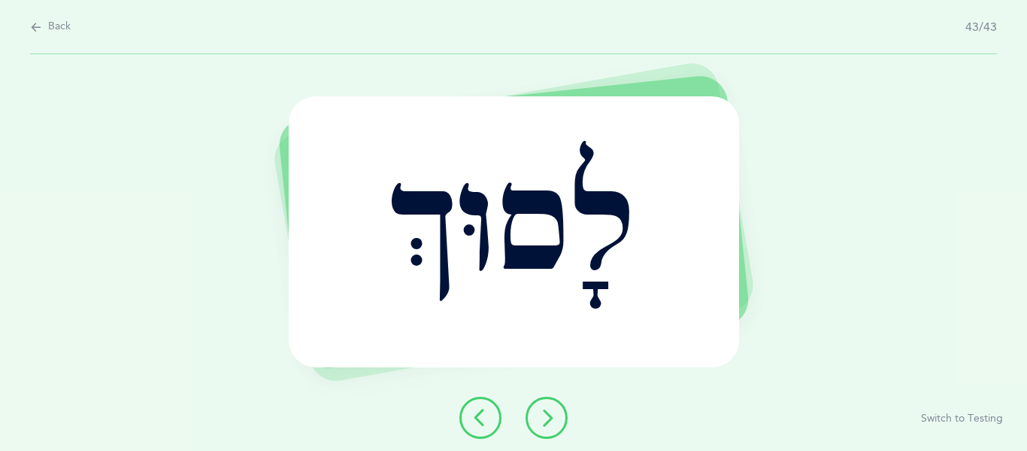
click at [556, 420] on button at bounding box center [547, 417] width 42 height 42
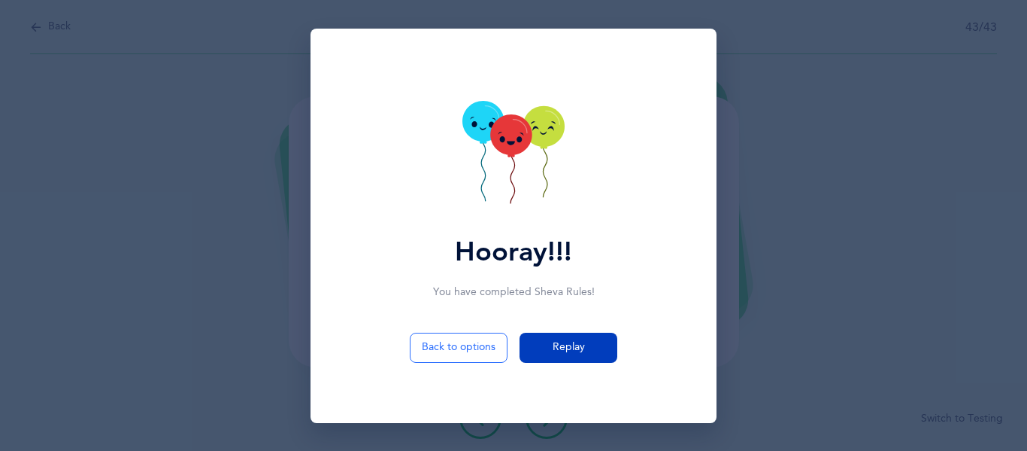
click at [577, 354] on span "Replay" at bounding box center [569, 347] width 32 height 16
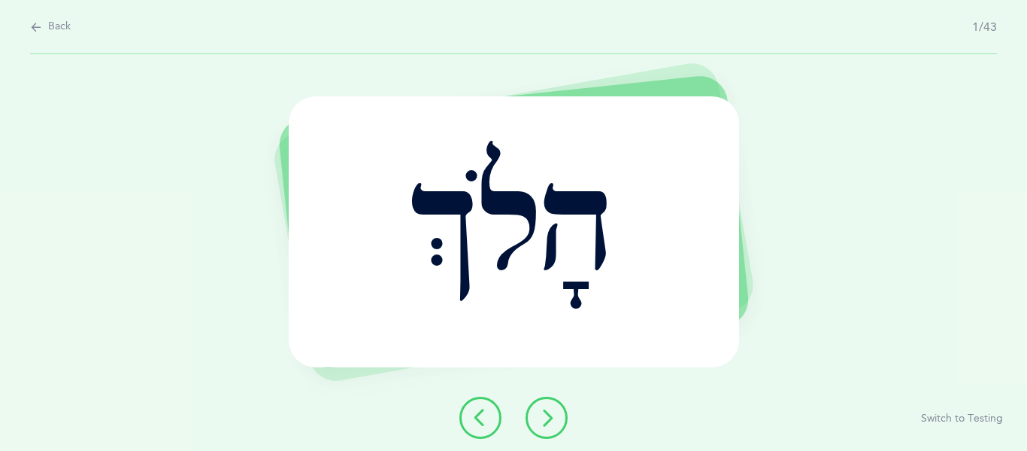
click at [548, 415] on icon at bounding box center [547, 417] width 18 height 18
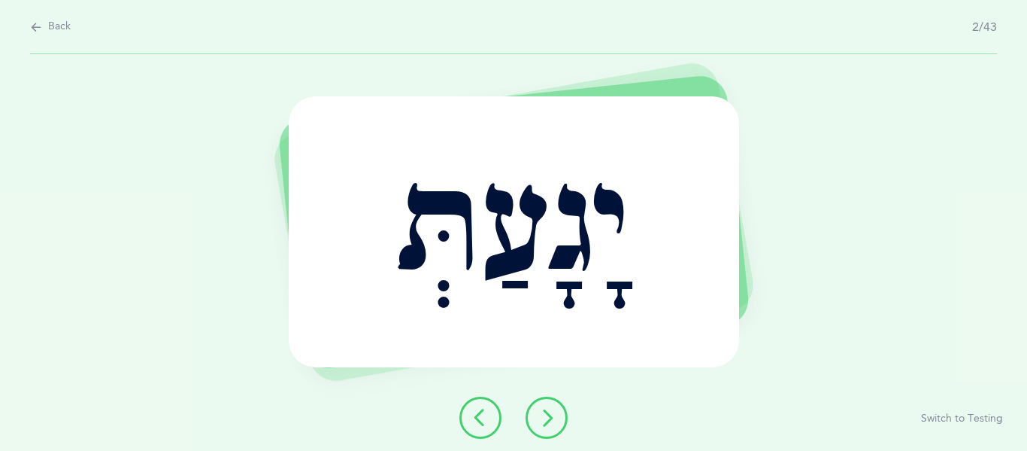
click at [548, 415] on icon at bounding box center [547, 417] width 18 height 18
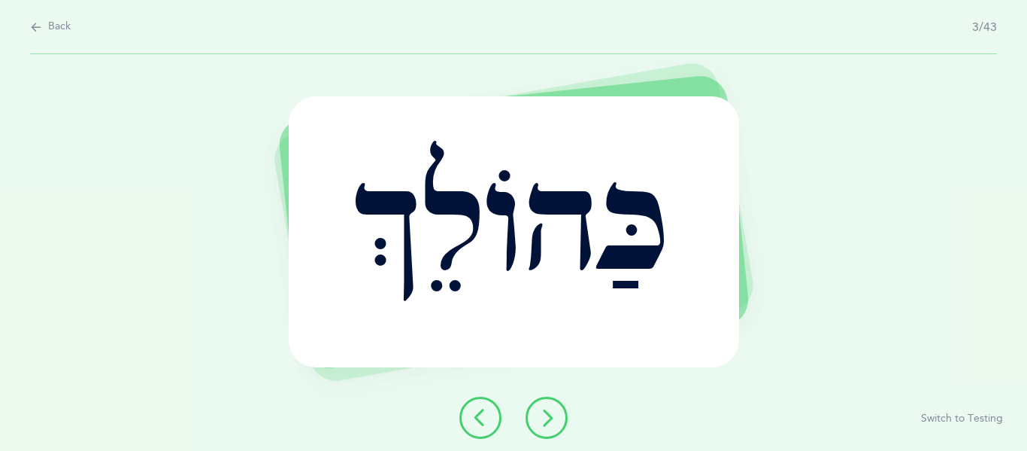
click at [548, 415] on icon at bounding box center [547, 417] width 18 height 18
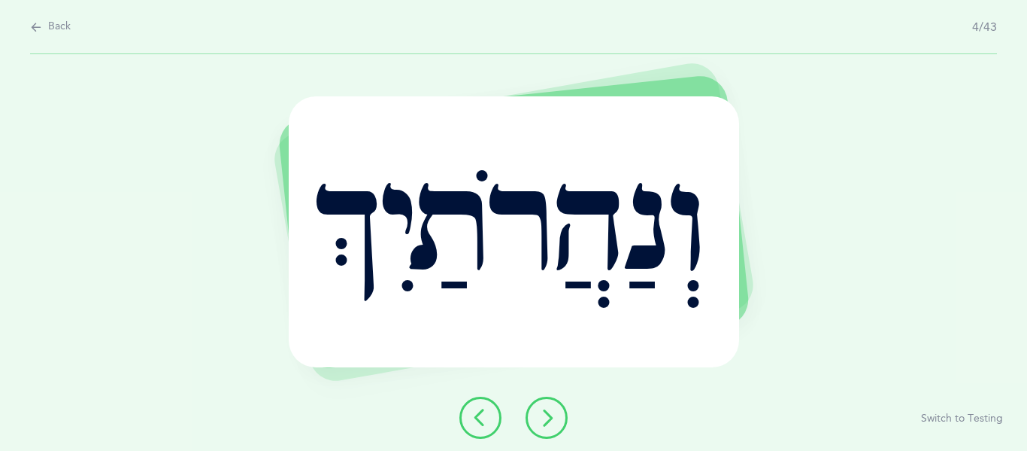
click at [548, 415] on icon at bounding box center [547, 417] width 18 height 18
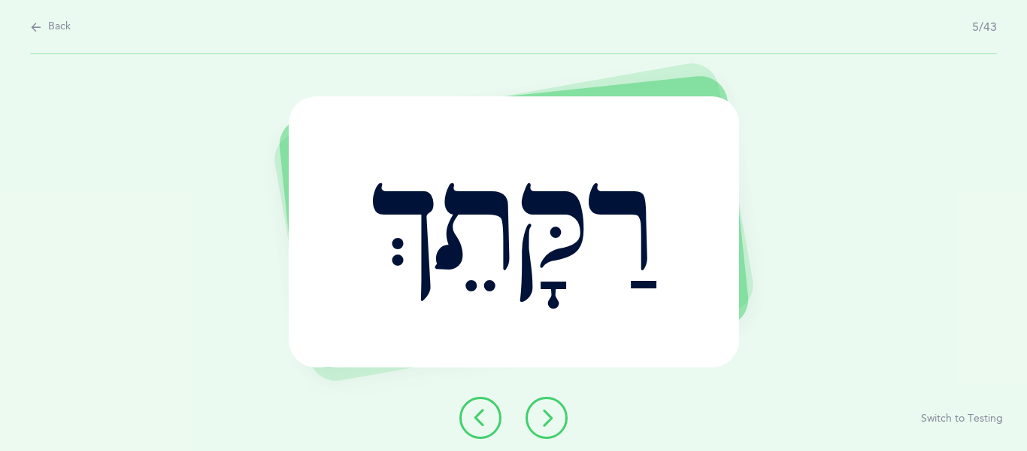
click at [548, 415] on icon at bounding box center [547, 417] width 18 height 18
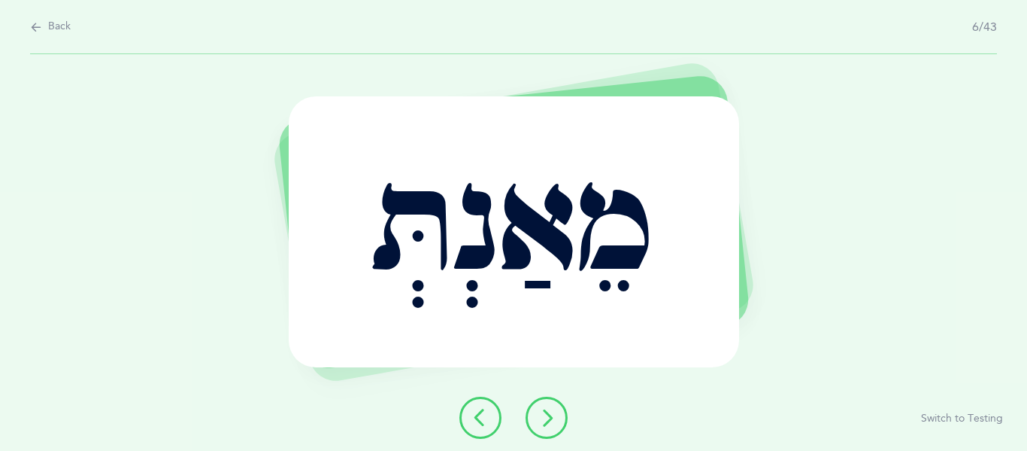
click at [548, 415] on icon at bounding box center [547, 417] width 18 height 18
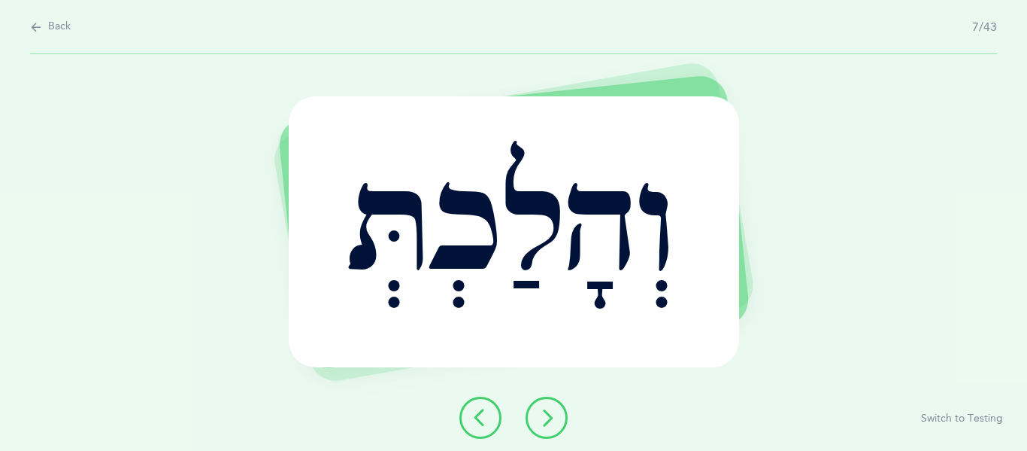
click at [548, 415] on icon at bounding box center [547, 417] width 18 height 18
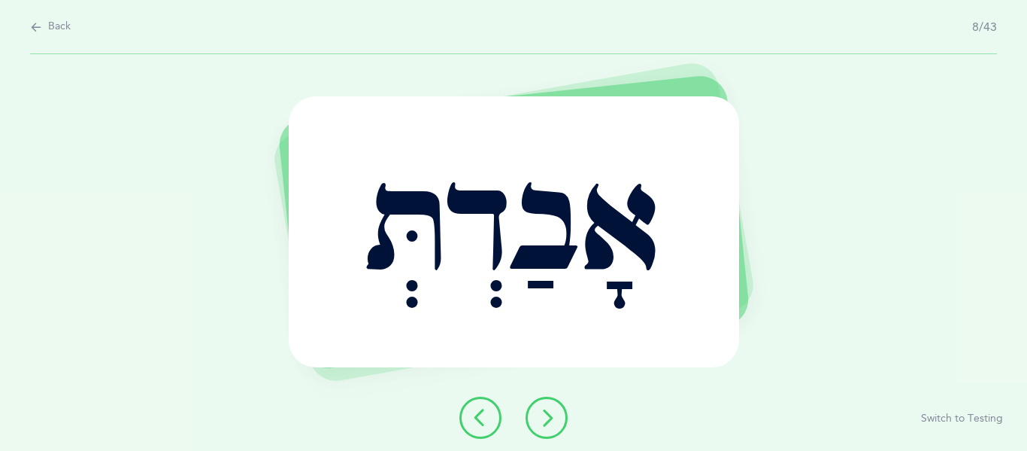
click at [548, 415] on icon at bounding box center [547, 417] width 18 height 18
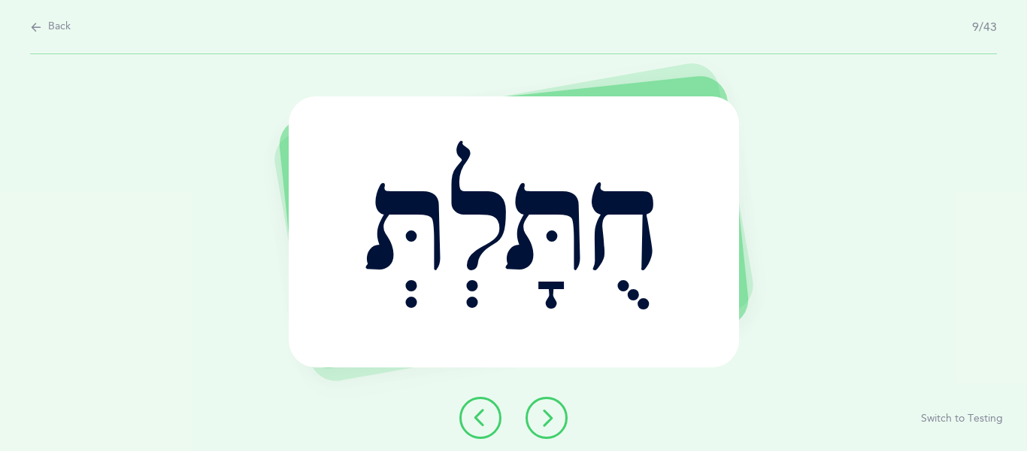
click at [548, 415] on icon at bounding box center [547, 417] width 18 height 18
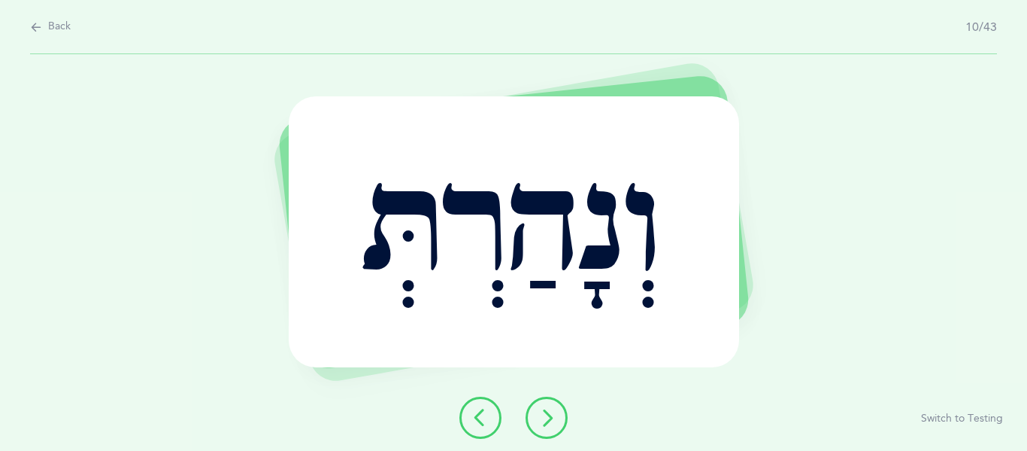
click at [548, 415] on icon at bounding box center [547, 417] width 18 height 18
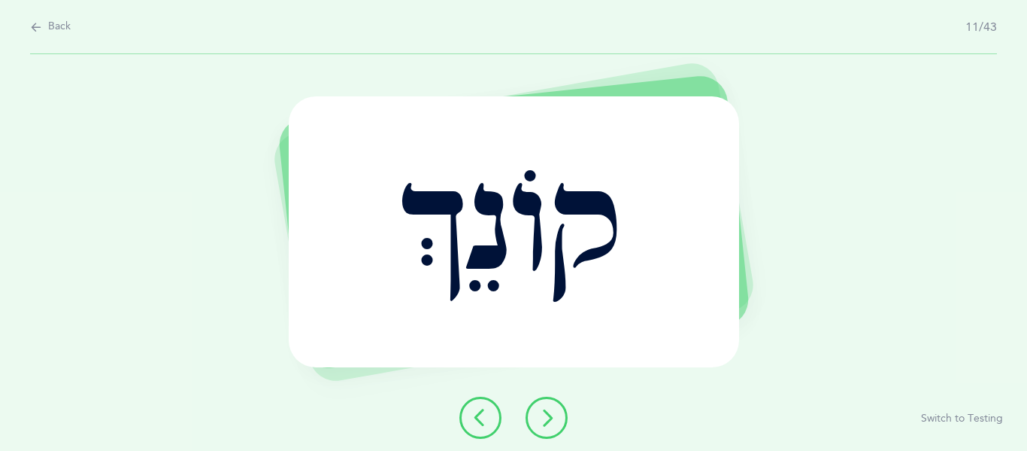
click at [548, 415] on icon at bounding box center [547, 417] width 18 height 18
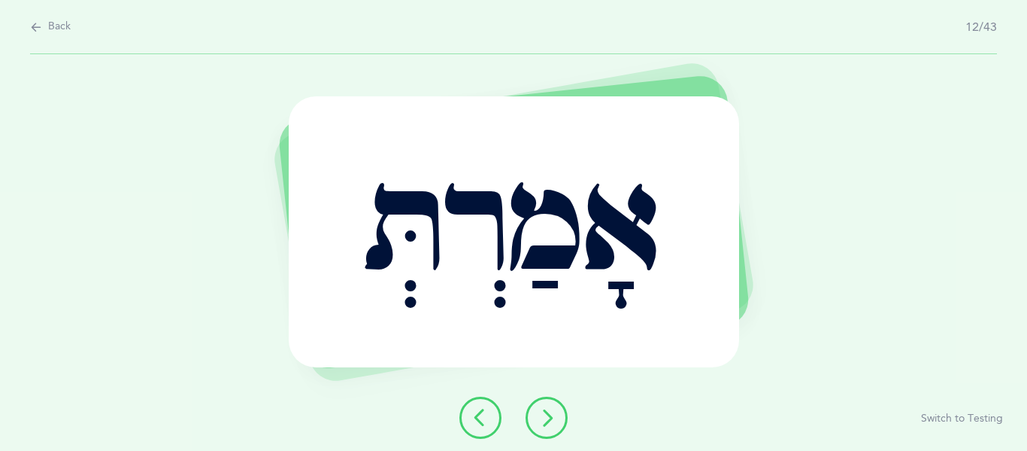
click at [548, 415] on icon at bounding box center [547, 417] width 18 height 18
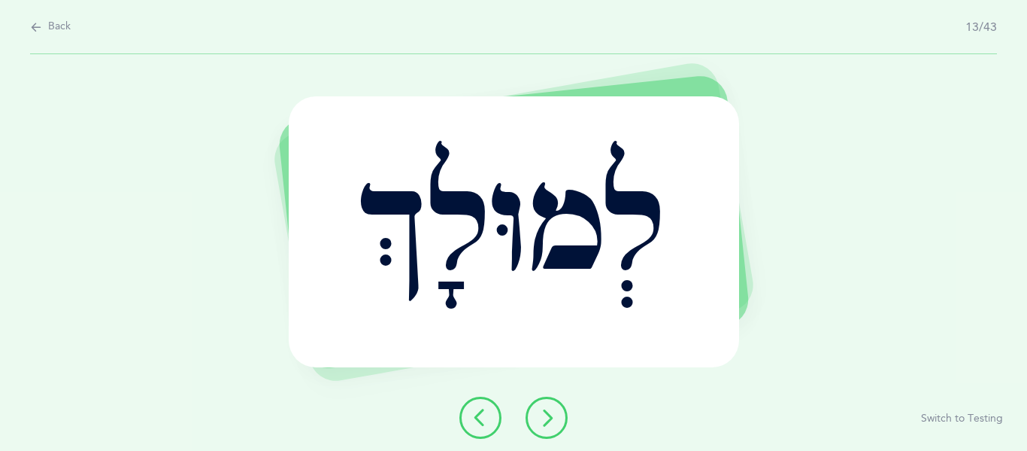
click at [544, 409] on icon at bounding box center [547, 417] width 18 height 18
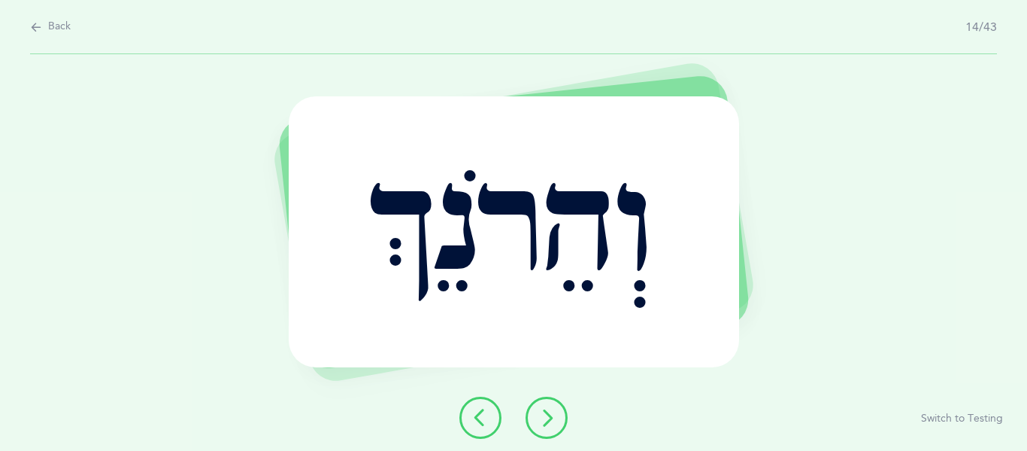
click at [544, 409] on icon at bounding box center [547, 417] width 18 height 18
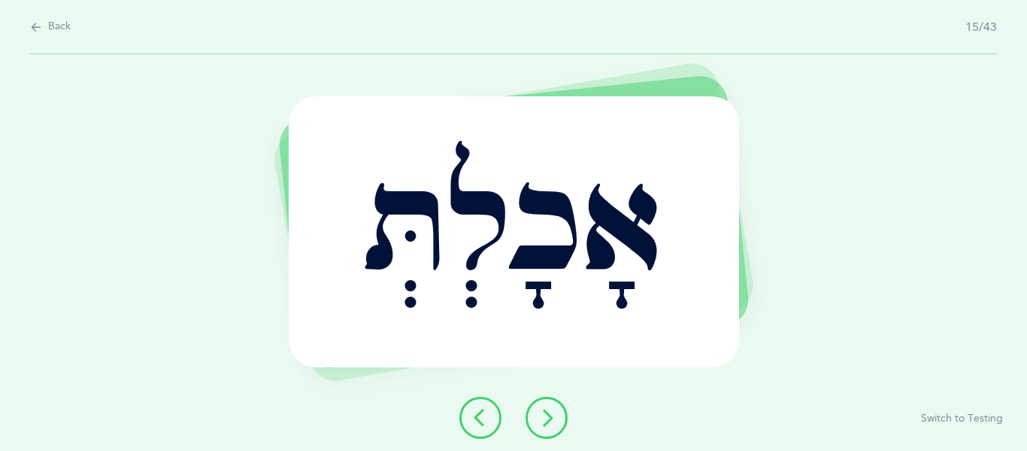
click at [544, 409] on icon at bounding box center [547, 417] width 18 height 18
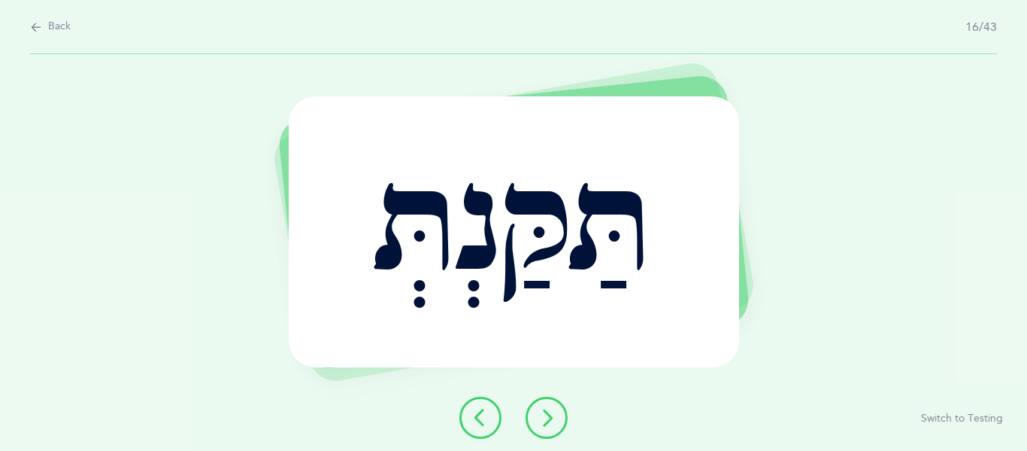
click at [544, 409] on icon at bounding box center [547, 417] width 18 height 18
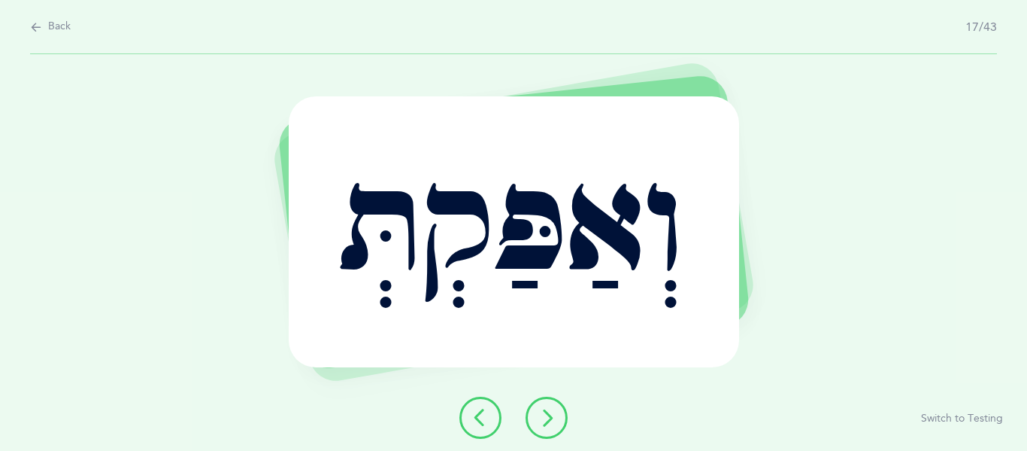
click at [541, 418] on icon at bounding box center [547, 417] width 18 height 18
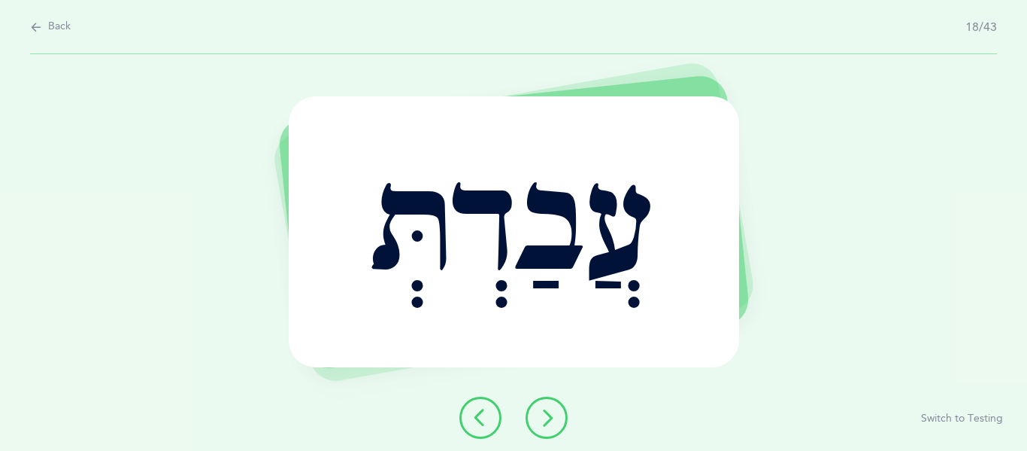
click at [549, 419] on icon at bounding box center [547, 417] width 18 height 18
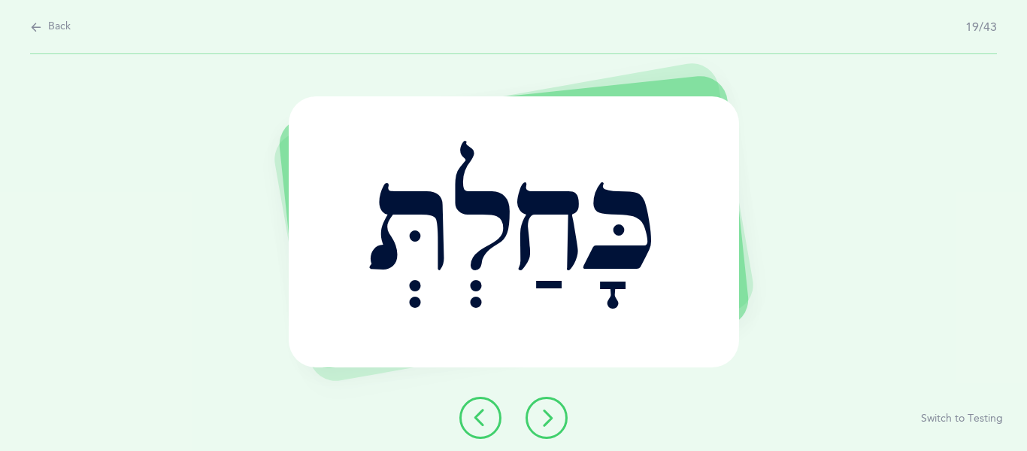
click at [549, 419] on icon at bounding box center [547, 417] width 18 height 18
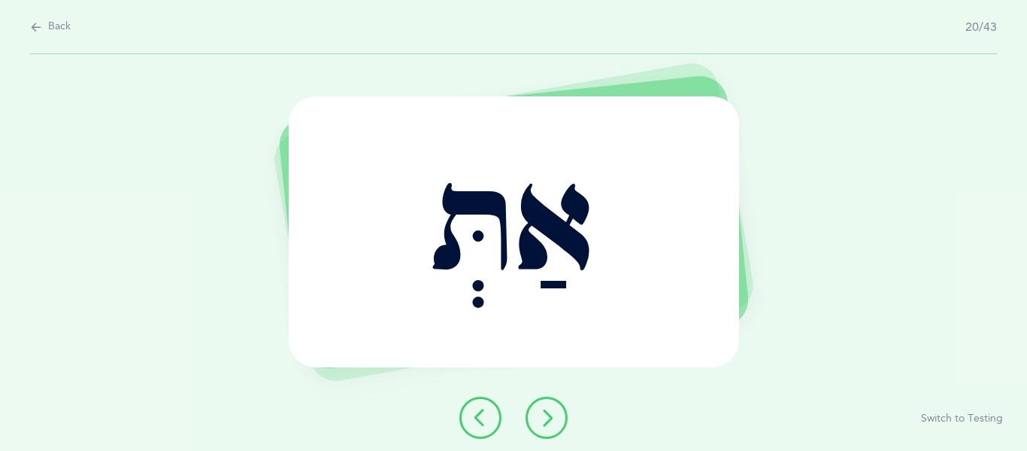
click at [549, 419] on icon at bounding box center [547, 417] width 18 height 18
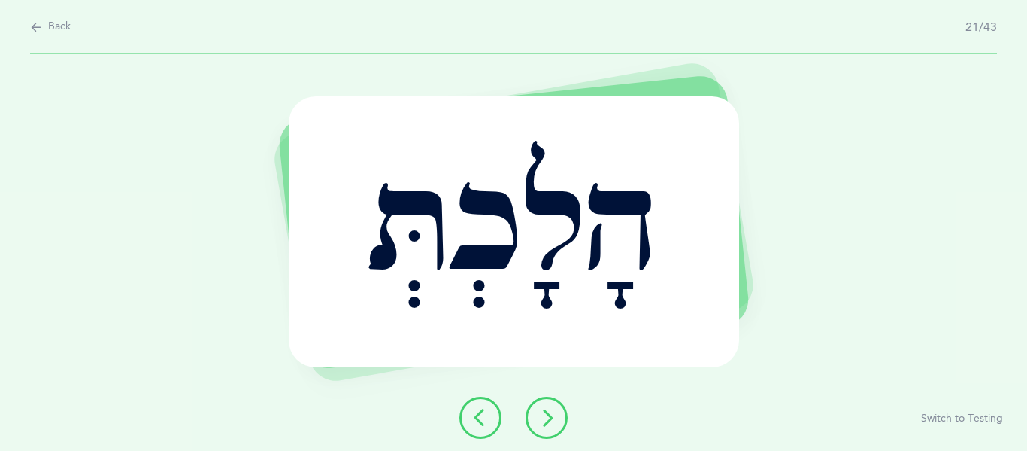
click at [549, 419] on icon at bounding box center [547, 417] width 18 height 18
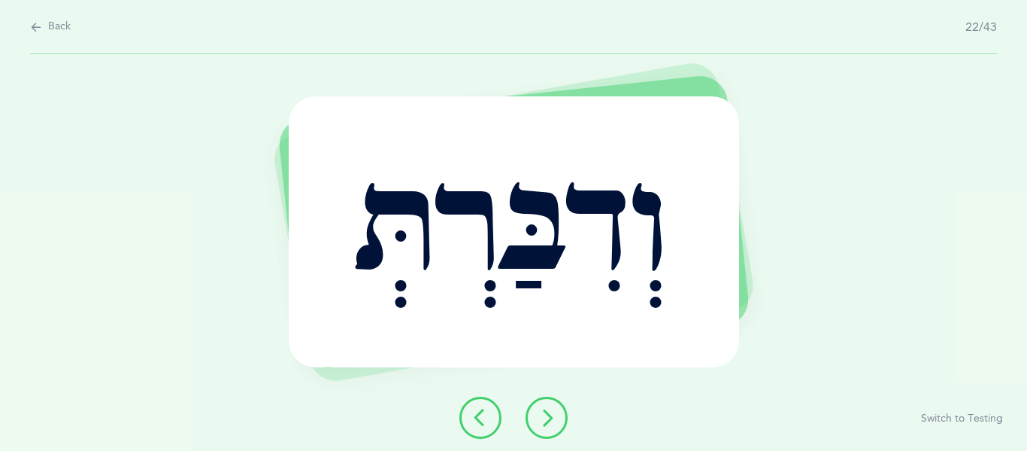
click at [549, 419] on icon at bounding box center [547, 417] width 18 height 18
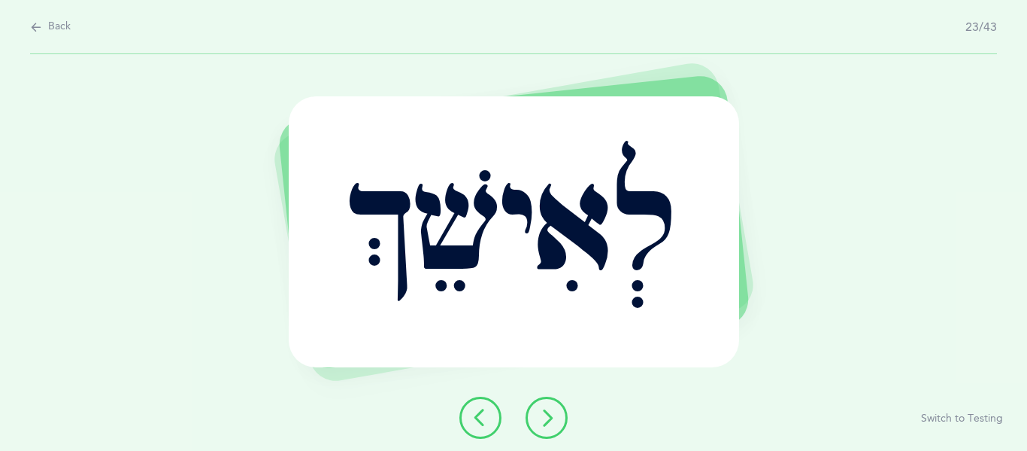
click at [549, 419] on icon at bounding box center [547, 417] width 18 height 18
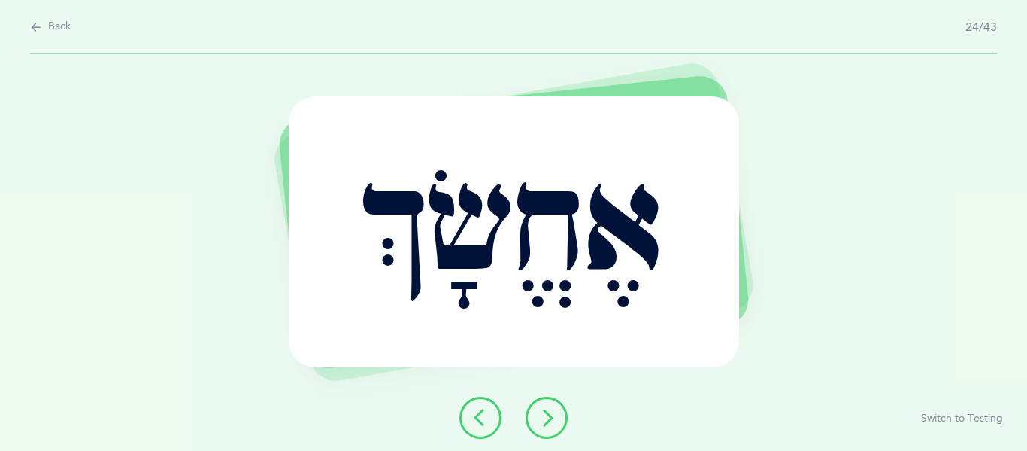
click at [549, 419] on icon at bounding box center [547, 417] width 18 height 18
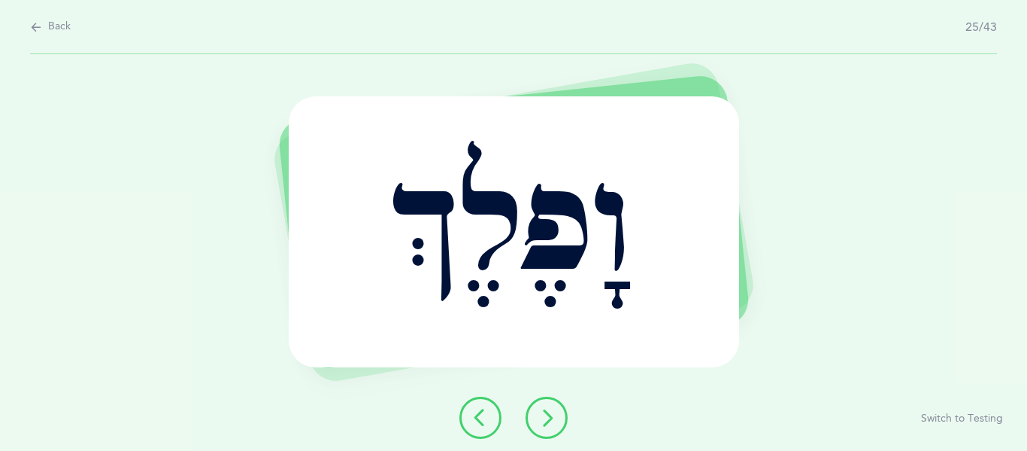
click at [549, 419] on icon at bounding box center [547, 417] width 18 height 18
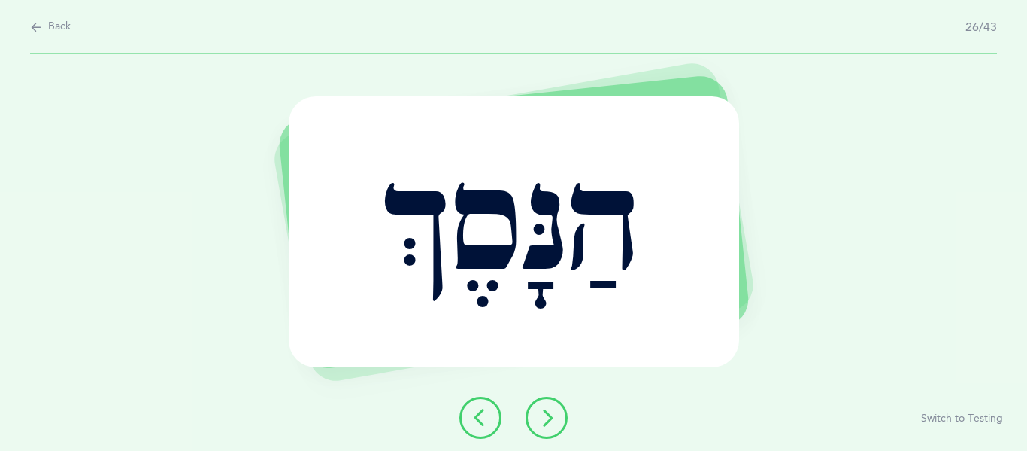
click at [549, 419] on icon at bounding box center [547, 417] width 18 height 18
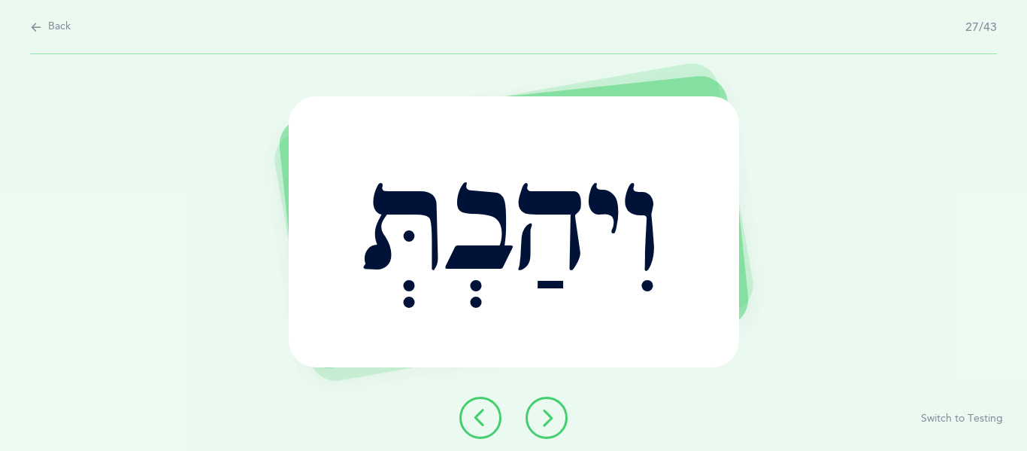
click at [549, 419] on icon at bounding box center [547, 417] width 18 height 18
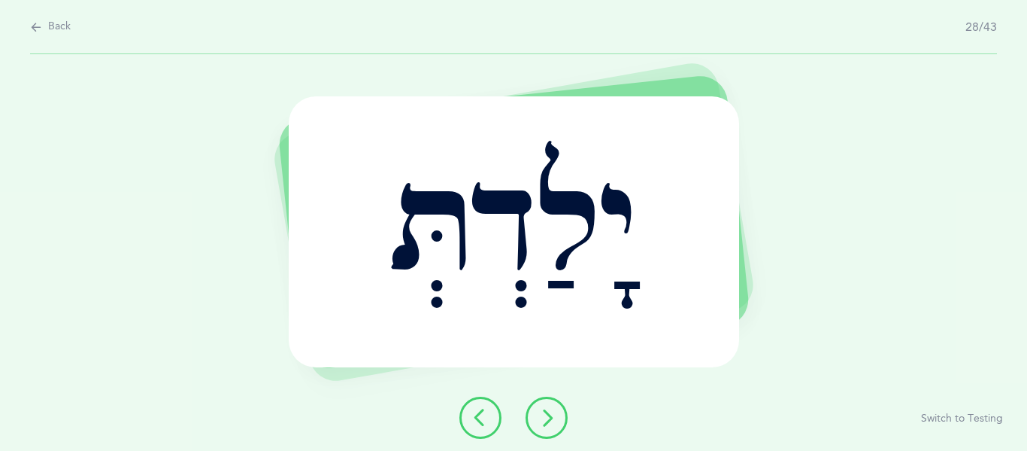
click at [549, 419] on icon at bounding box center [547, 417] width 18 height 18
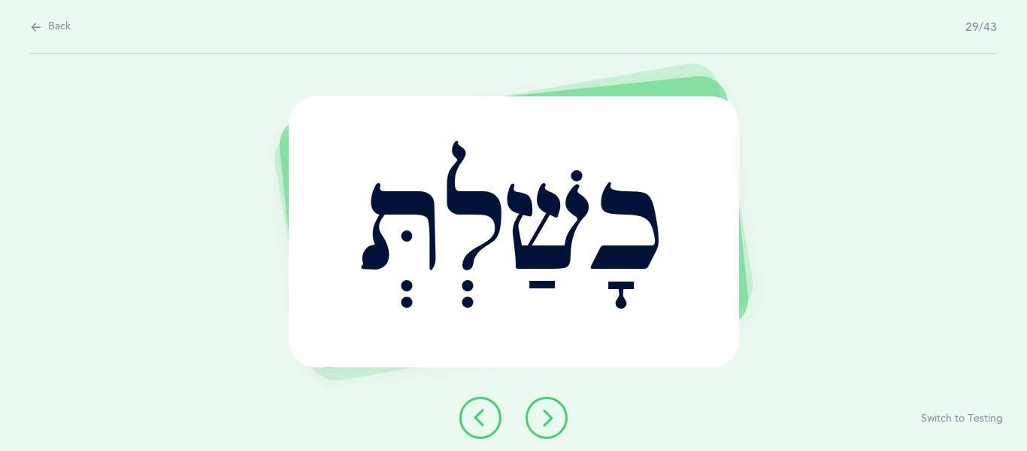
click at [549, 419] on icon at bounding box center [547, 417] width 18 height 18
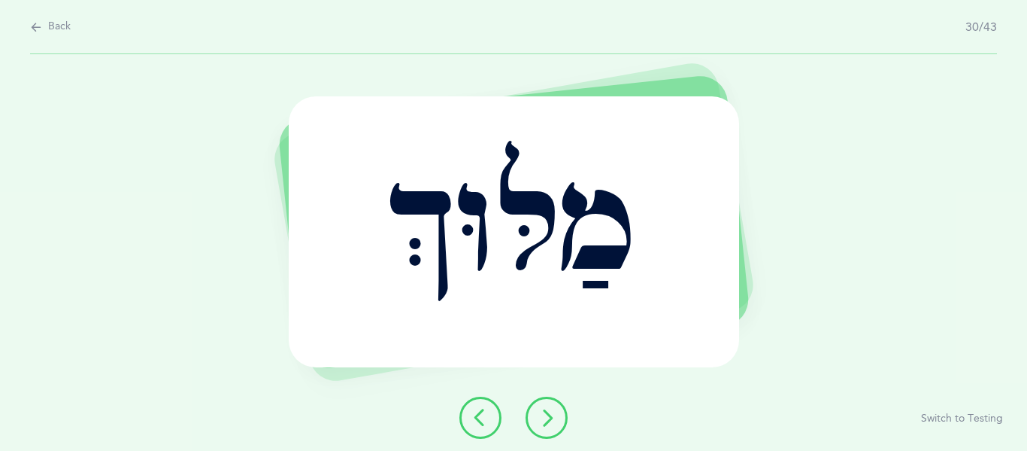
click at [549, 419] on icon at bounding box center [547, 417] width 18 height 18
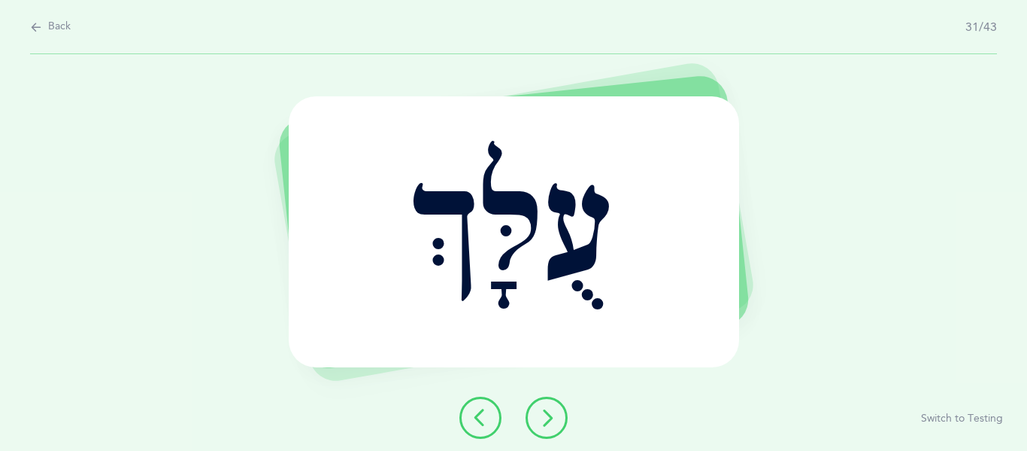
click at [549, 419] on icon at bounding box center [547, 417] width 18 height 18
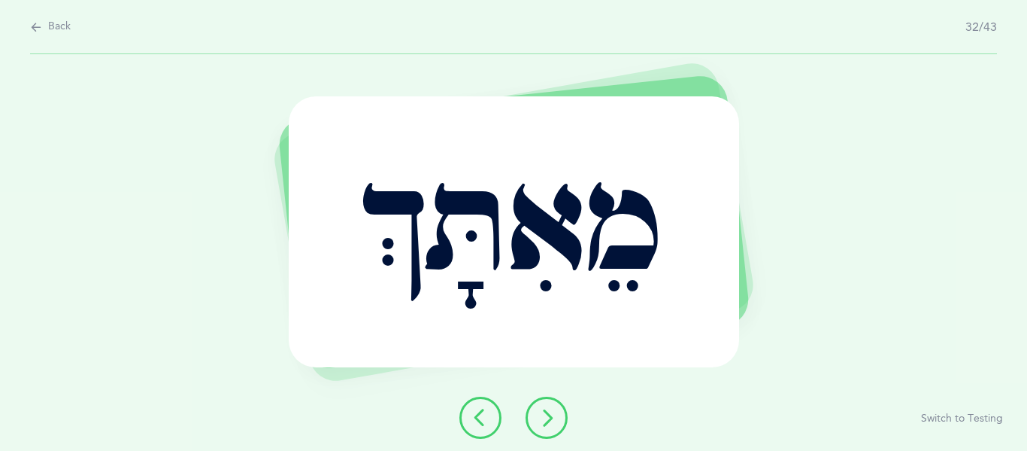
click at [549, 419] on icon at bounding box center [547, 417] width 18 height 18
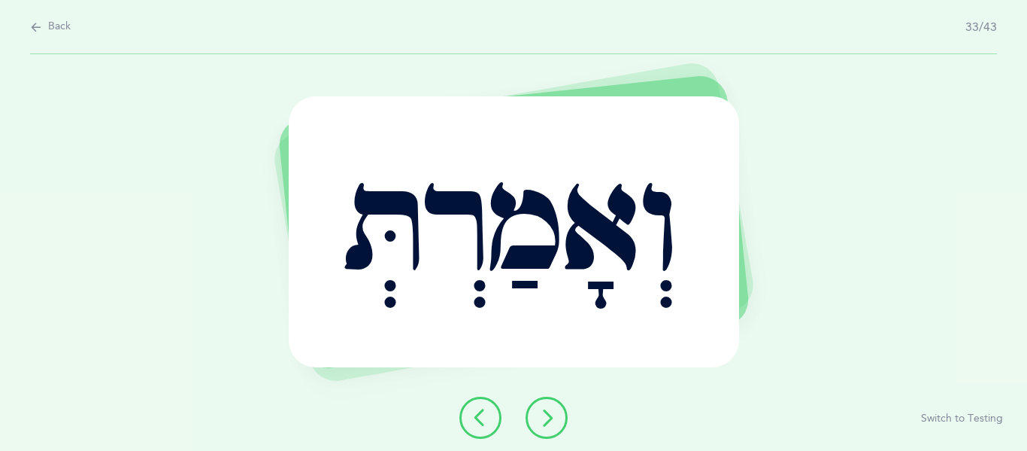
click at [549, 419] on icon at bounding box center [547, 417] width 18 height 18
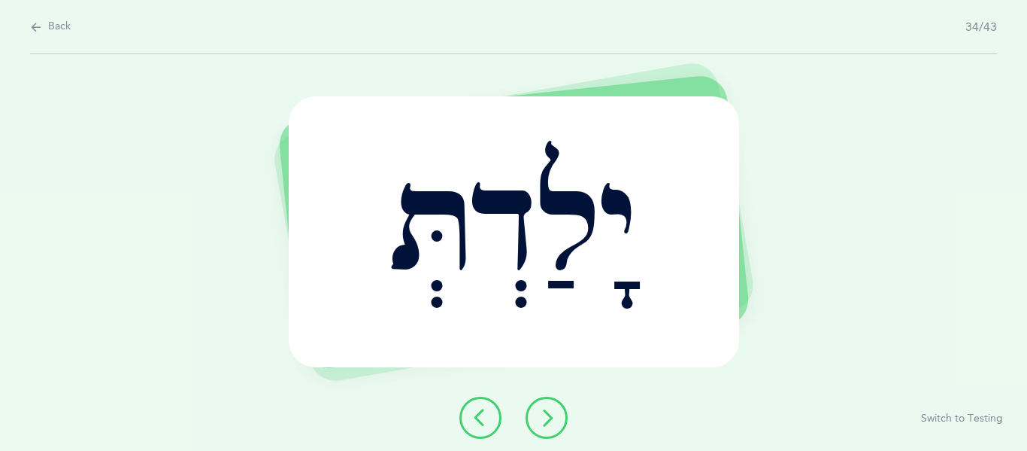
click at [549, 419] on icon at bounding box center [547, 417] width 18 height 18
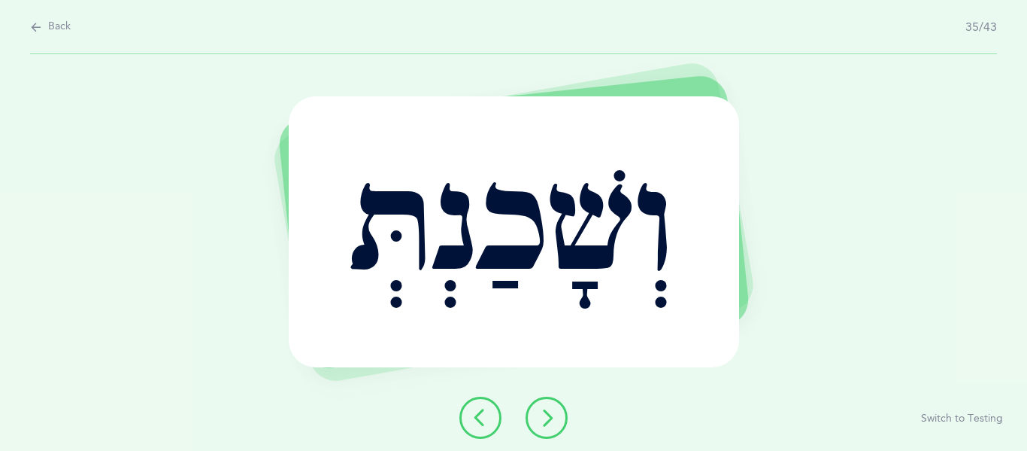
click at [480, 417] on icon at bounding box center [481, 417] width 18 height 18
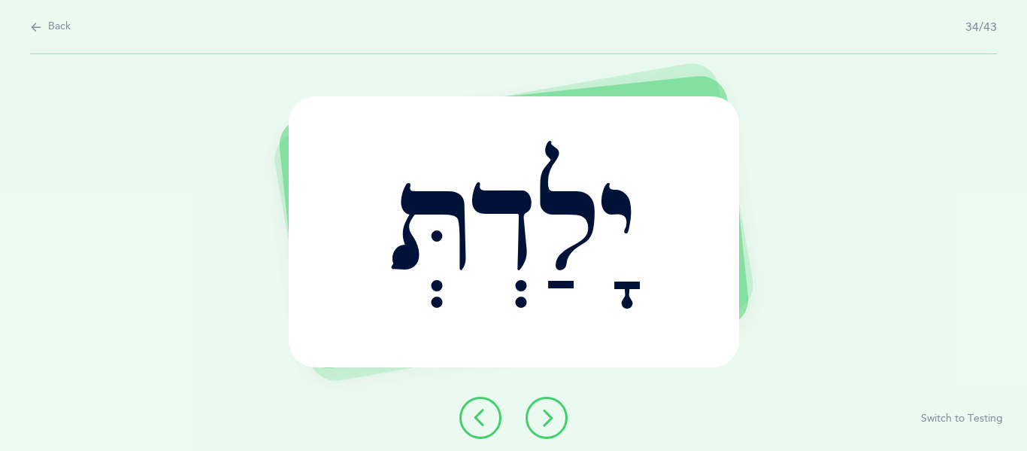
click at [542, 420] on icon at bounding box center [547, 417] width 18 height 18
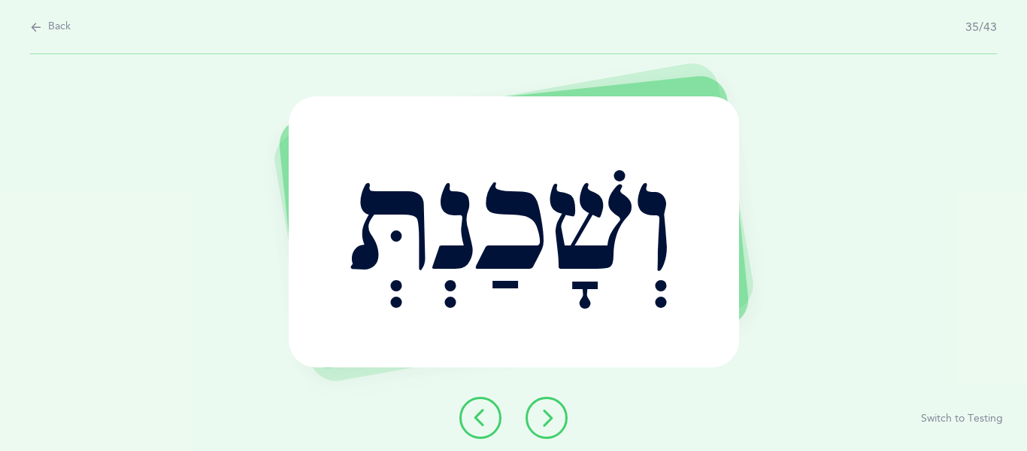
click at [542, 420] on icon at bounding box center [547, 417] width 18 height 18
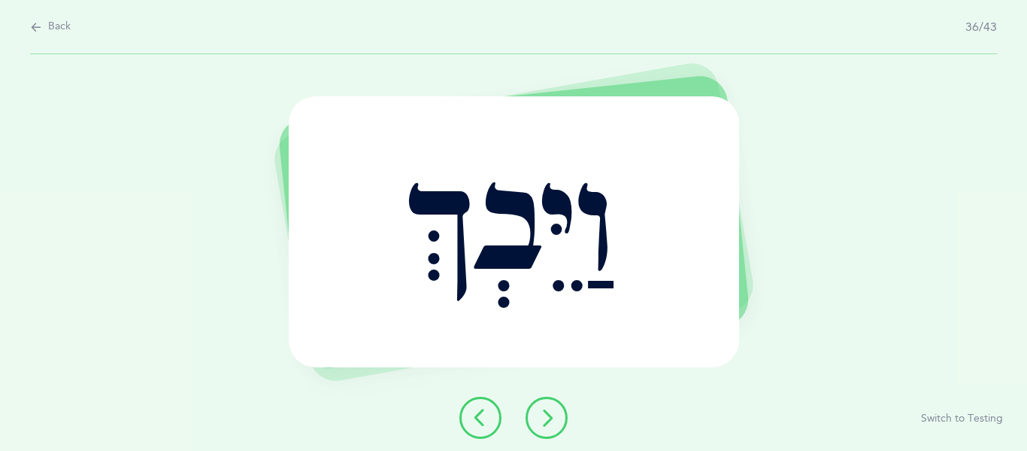
click at [542, 420] on icon at bounding box center [547, 417] width 18 height 18
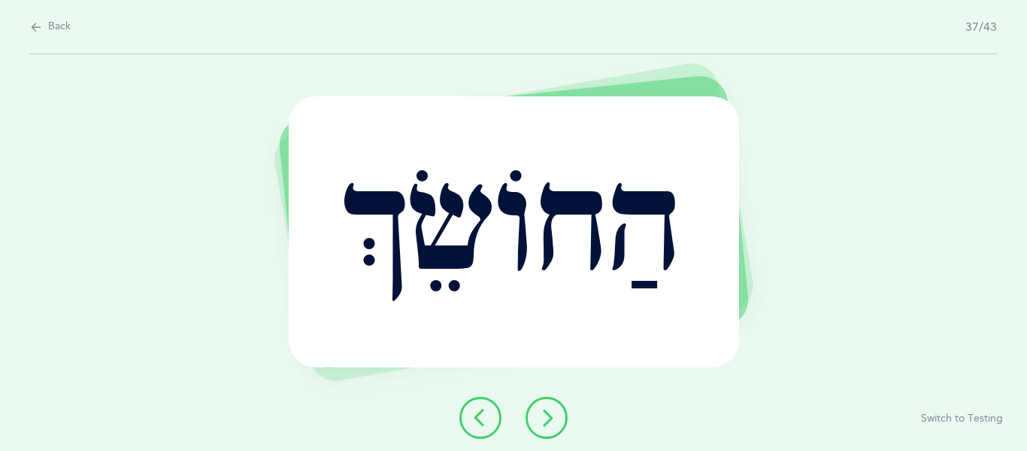
click at [546, 414] on icon at bounding box center [547, 417] width 18 height 18
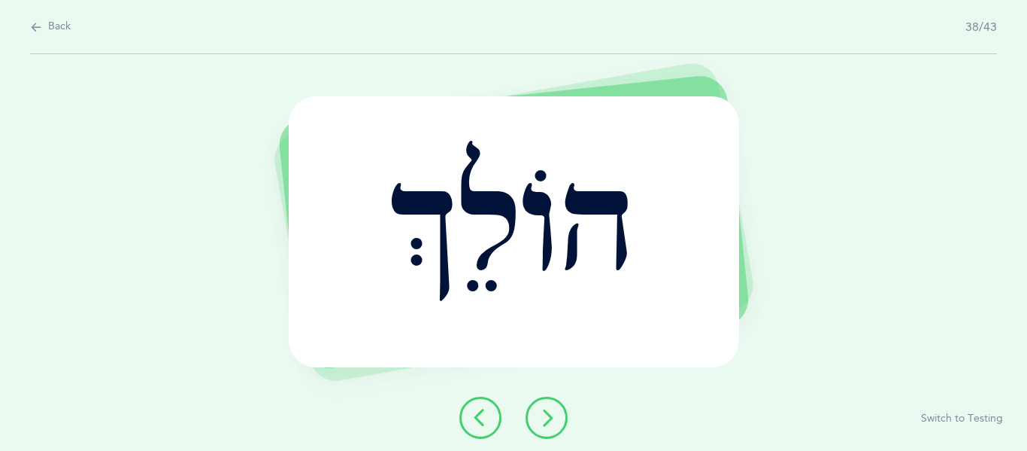
click at [546, 414] on icon at bounding box center [547, 417] width 18 height 18
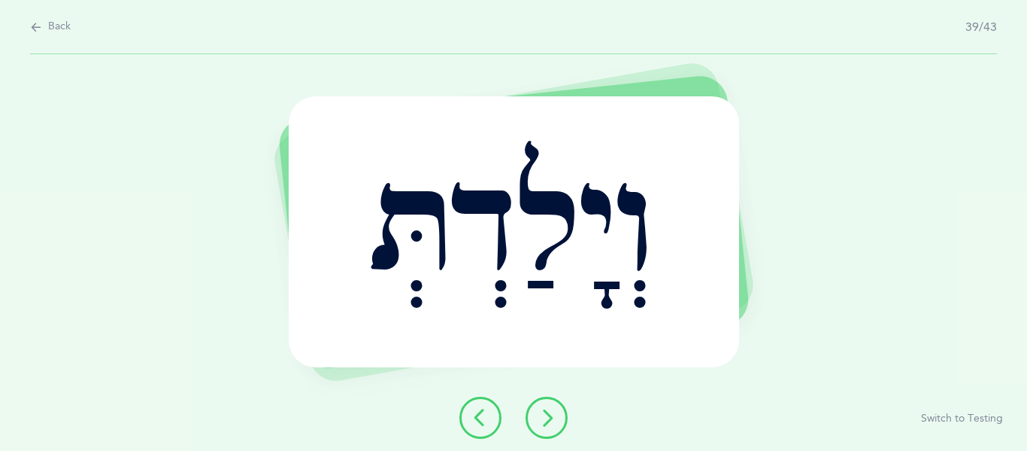
click at [546, 414] on icon at bounding box center [547, 417] width 18 height 18
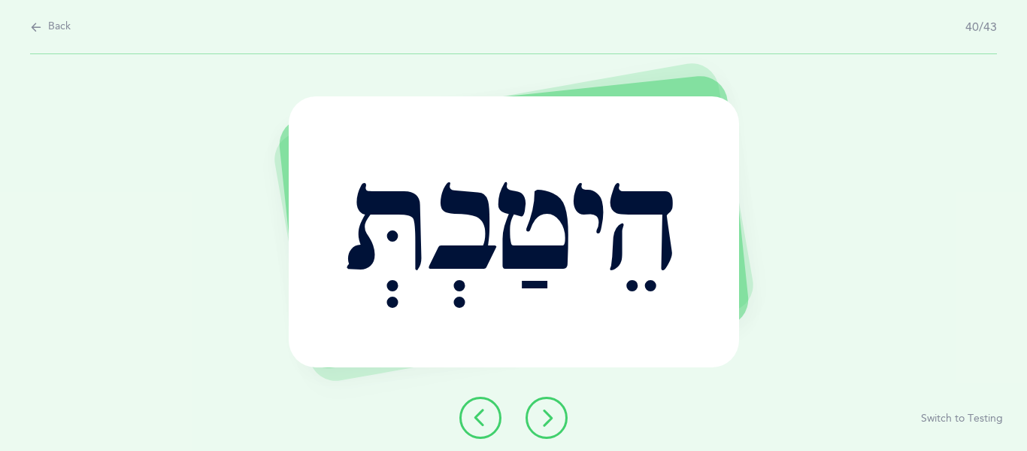
click at [546, 414] on icon at bounding box center [547, 417] width 18 height 18
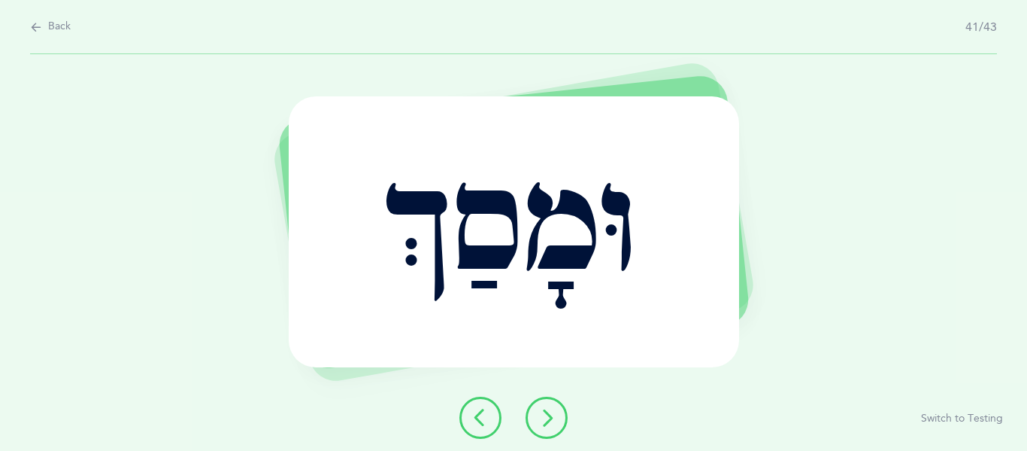
click at [546, 425] on icon at bounding box center [547, 417] width 18 height 18
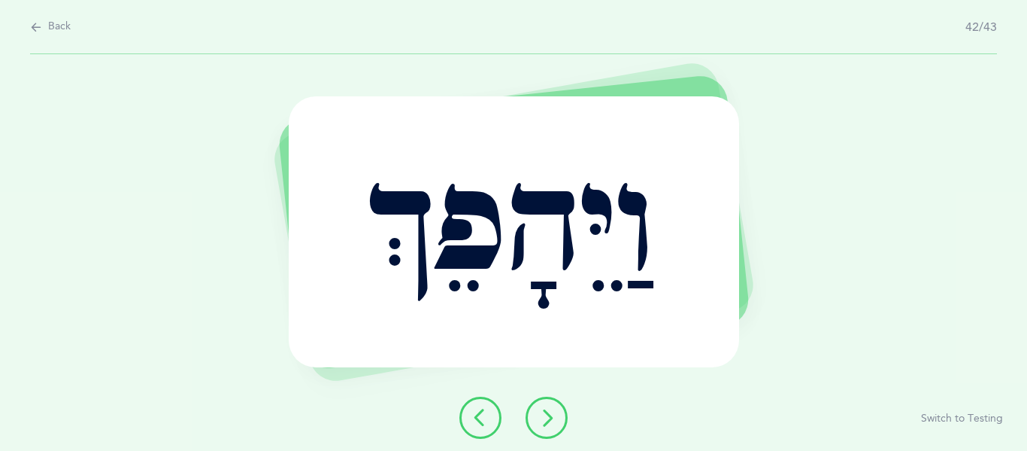
click at [546, 425] on icon at bounding box center [547, 417] width 18 height 18
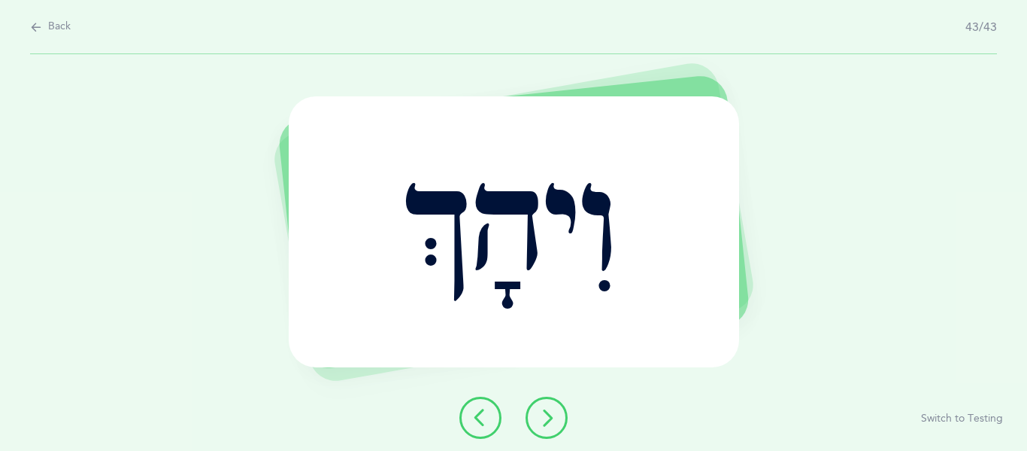
click at [52, 23] on span "Back" at bounding box center [59, 27] width 23 height 15
select select "2"
select select "17"
select select "single"
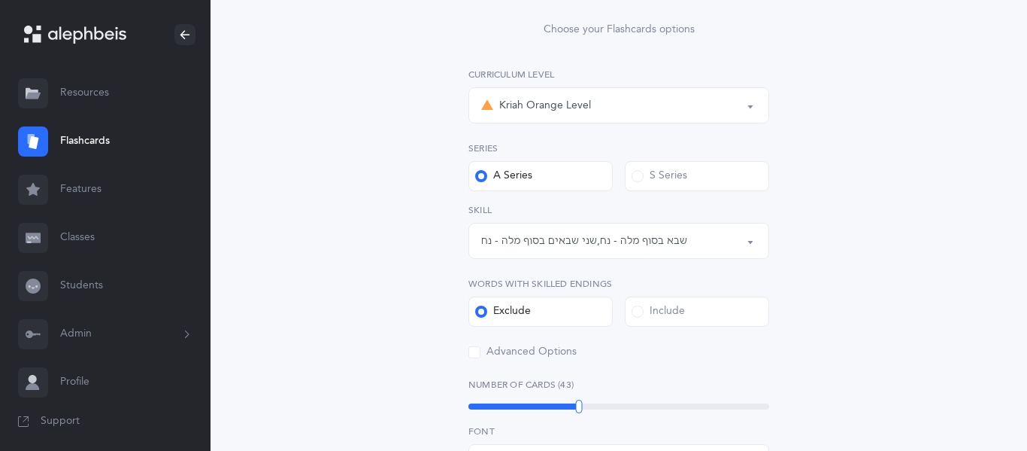
scroll to position [176, 0]
click at [535, 234] on div "שבא בסוף מלה - נח , שני שבאים בסוף מלה - נח" at bounding box center [584, 240] width 206 height 16
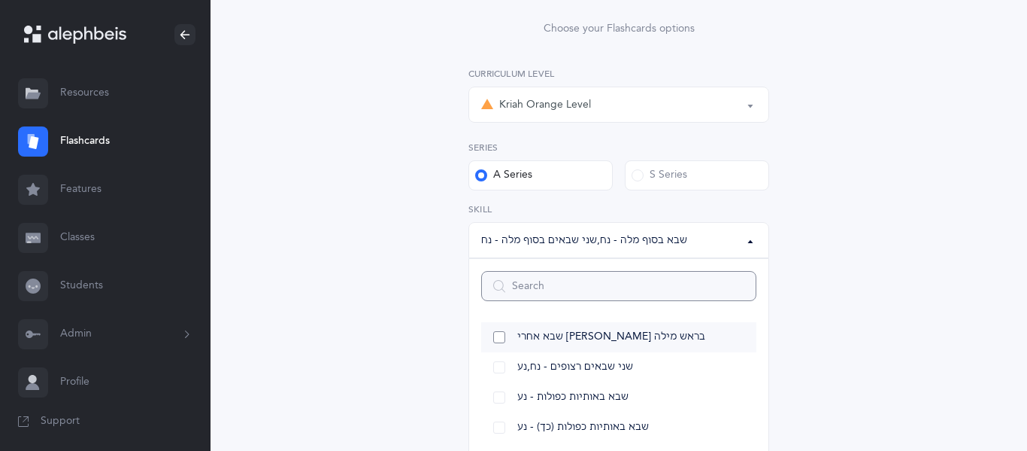
scroll to position [128, 0]
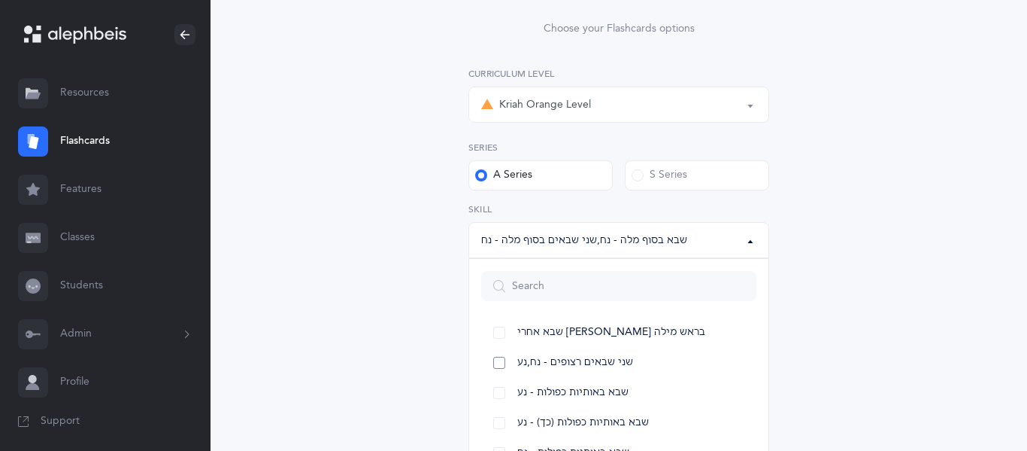
click at [504, 365] on link "שני שבאים רצופים - נח,נע" at bounding box center [618, 363] width 275 height 30
select select "14"
click at [499, 394] on link "שבא באותיות כפולות - נע" at bounding box center [618, 393] width 275 height 30
click at [497, 426] on link "שבא באותיות כפולות (כך) - נע" at bounding box center [618, 423] width 275 height 30
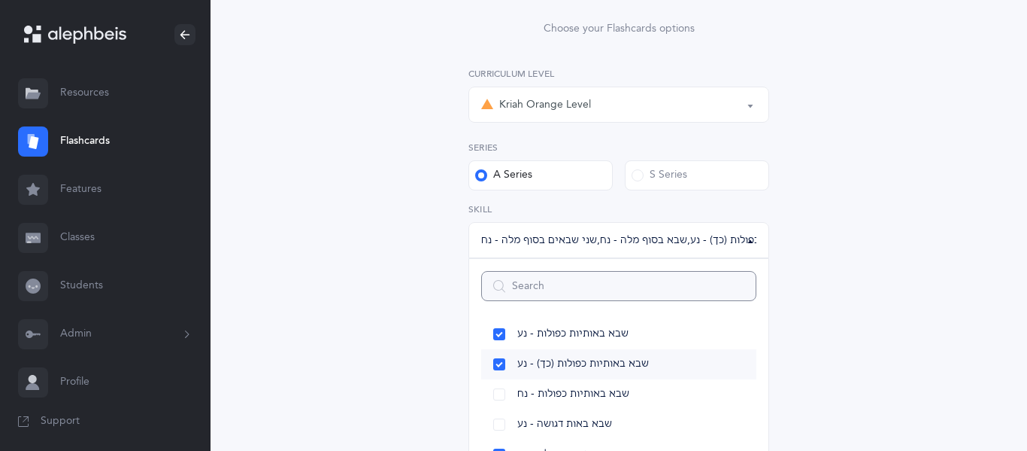
scroll to position [191, 0]
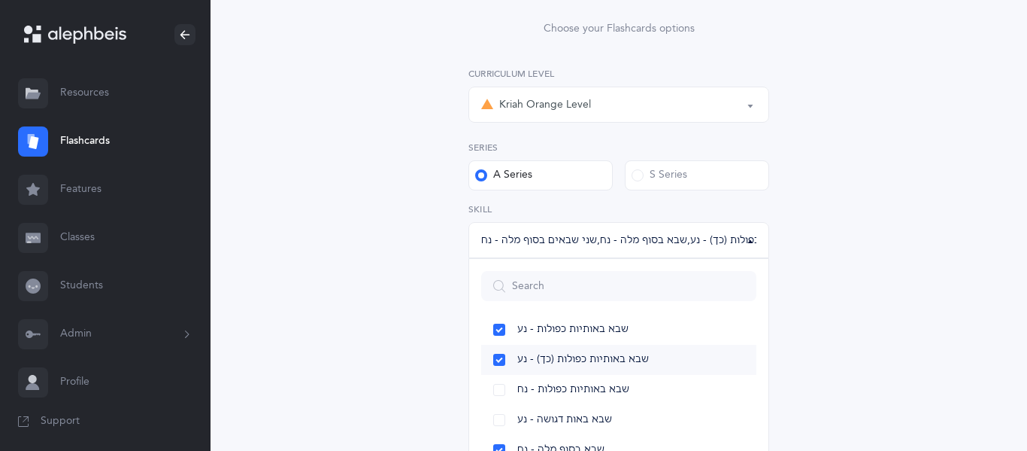
click at [502, 364] on link "שבא באותיות כפולות (כך) - נע" at bounding box center [618, 360] width 275 height 30
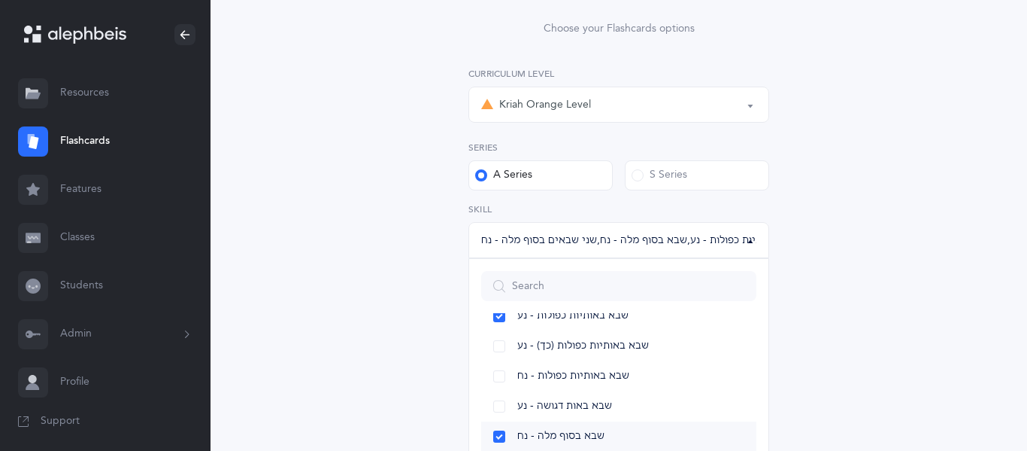
click at [493, 445] on link "שבא בסוף מלה - נח" at bounding box center [618, 436] width 275 height 30
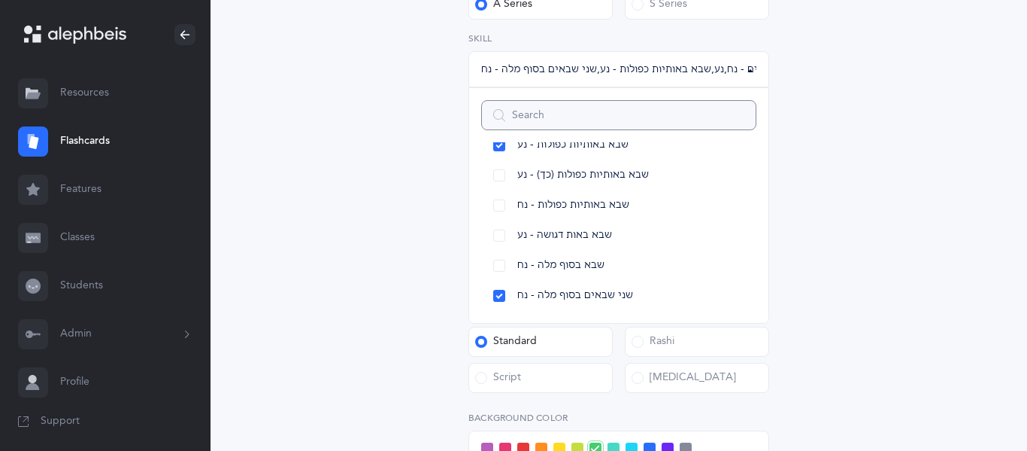
scroll to position [329, 0]
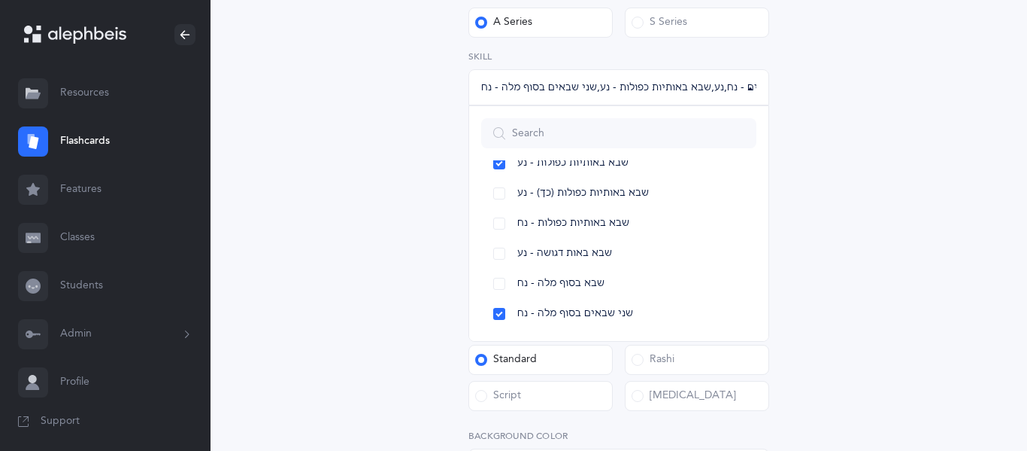
click at [800, 182] on div "Sheva Rules Choose your Flashcards options Kriah Red Level Kriah Orange Level K…" at bounding box center [618, 251] width 385 height 870
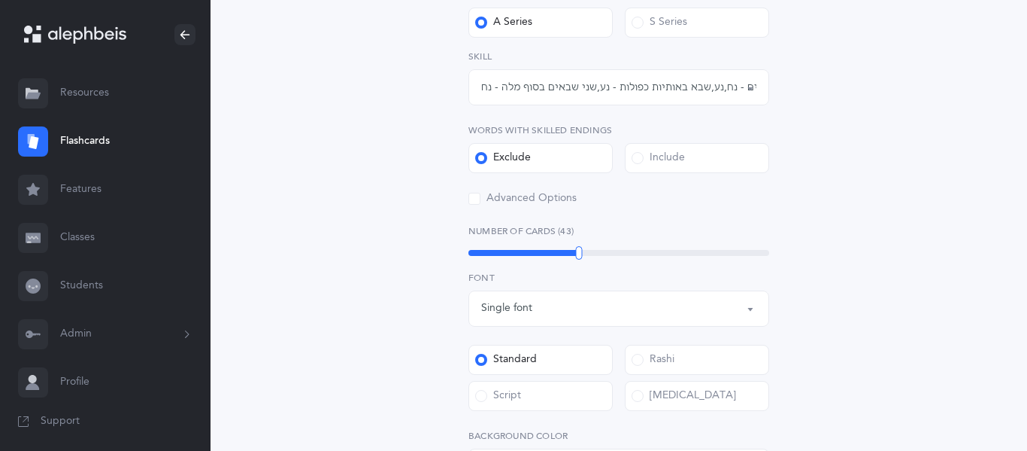
click at [554, 248] on div "43" at bounding box center [619, 253] width 301 height 12
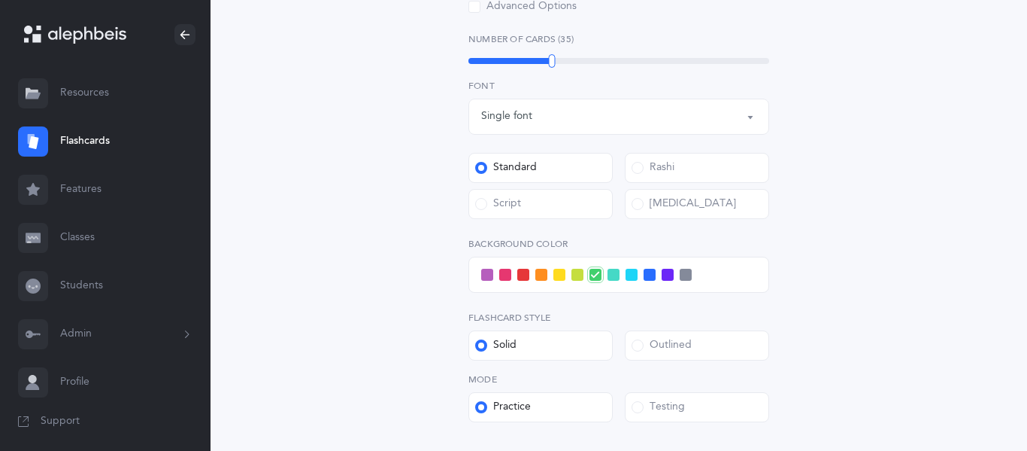
scroll to position [527, 0]
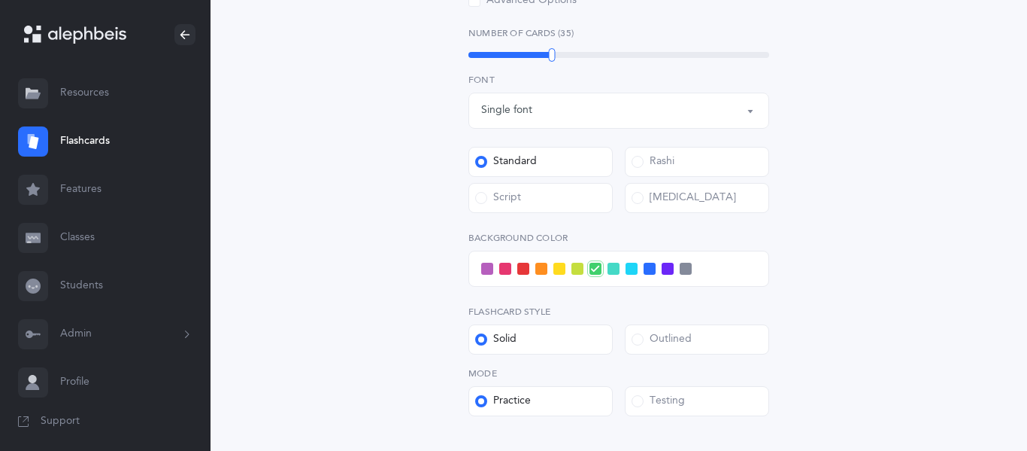
click at [524, 270] on span at bounding box center [524, 269] width 12 height 12
click at [0, 0] on input "checkbox" at bounding box center [0, 0] width 0 height 0
click at [715, 156] on label "Rashi" at bounding box center [697, 162] width 144 height 30
click at [0, 0] on input "Rashi" at bounding box center [0, 0] width 0 height 0
click at [809, 239] on div "Sheva Rules Choose your Flashcards options Kriah Red Level Kriah Orange Level K…" at bounding box center [618, 53] width 385 height 870
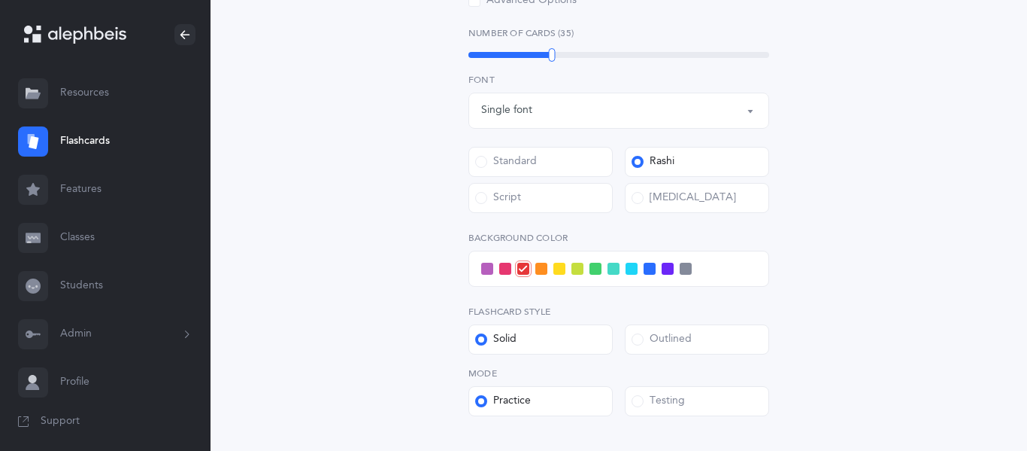
scroll to position [684, 0]
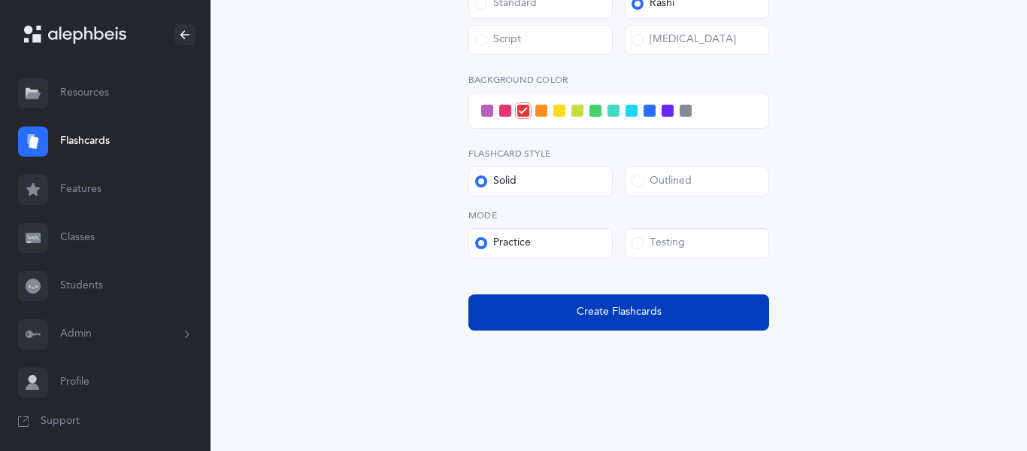
click at [660, 308] on span "Create Flashcards" at bounding box center [619, 312] width 85 height 16
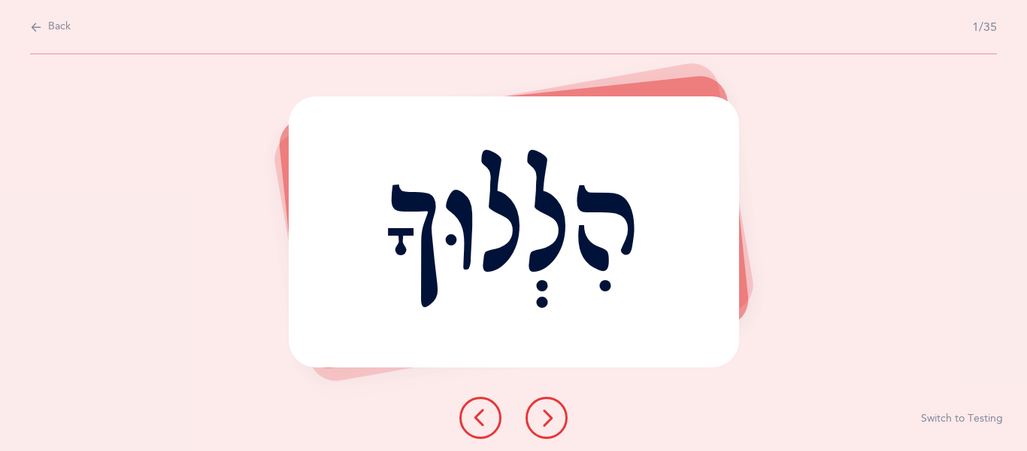
scroll to position [0, 0]
click at [556, 323] on div "הִלְלוּךָ" at bounding box center [514, 231] width 451 height 270
click at [545, 420] on icon at bounding box center [547, 417] width 18 height 18
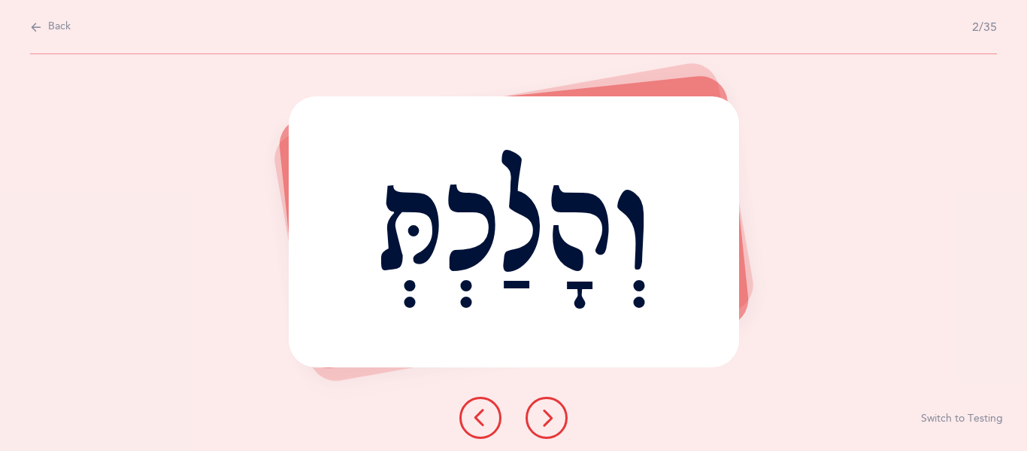
click at [545, 420] on icon at bounding box center [547, 417] width 18 height 18
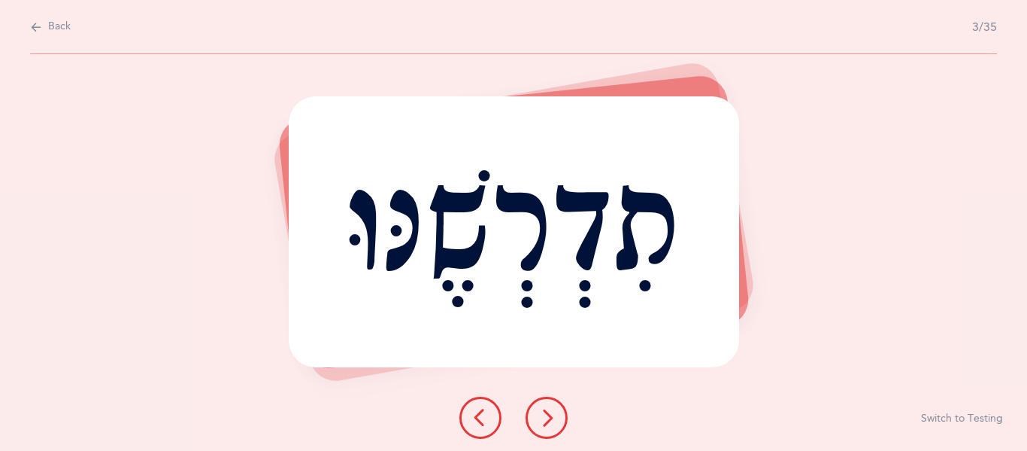
click at [539, 423] on icon at bounding box center [547, 417] width 18 height 18
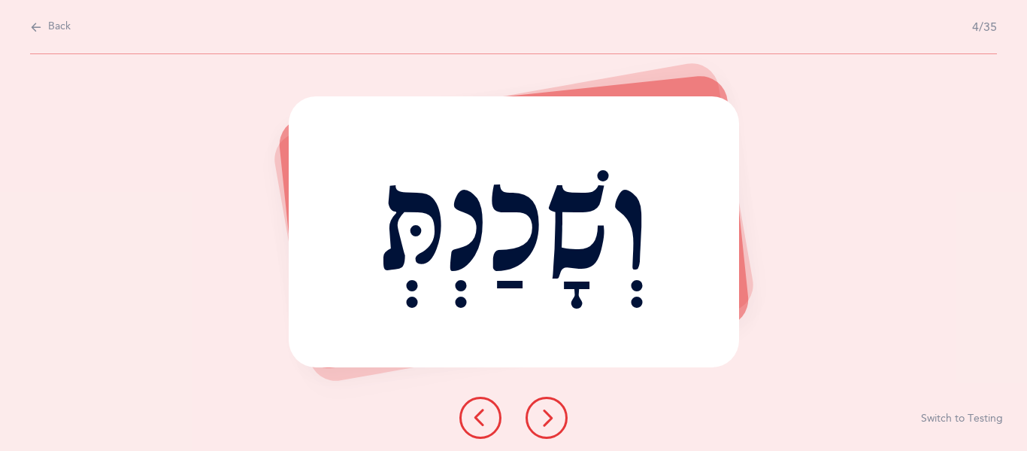
click at [553, 425] on icon at bounding box center [547, 417] width 18 height 18
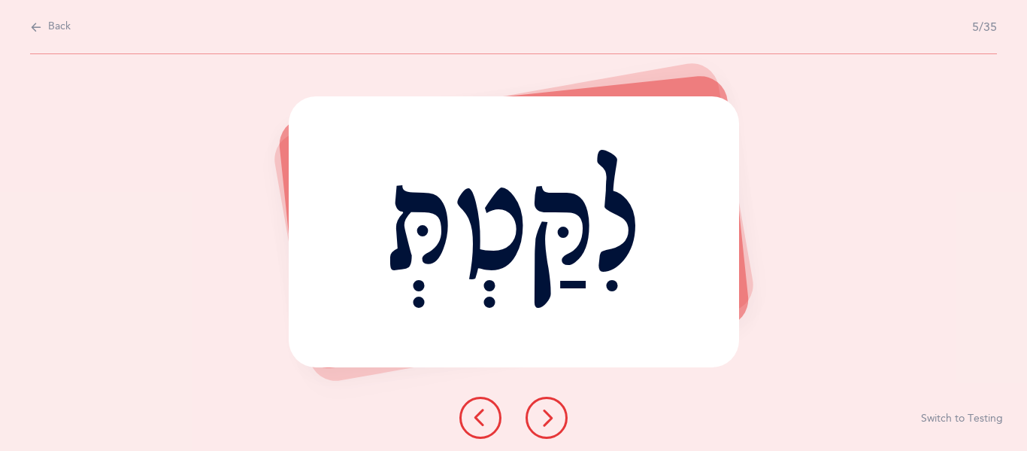
click at [553, 425] on icon at bounding box center [547, 417] width 18 height 18
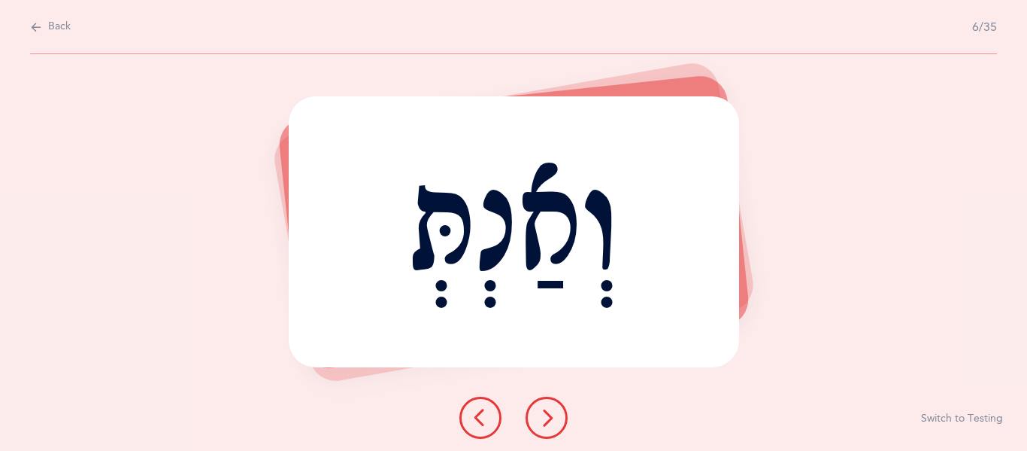
click at [553, 425] on icon at bounding box center [547, 417] width 18 height 18
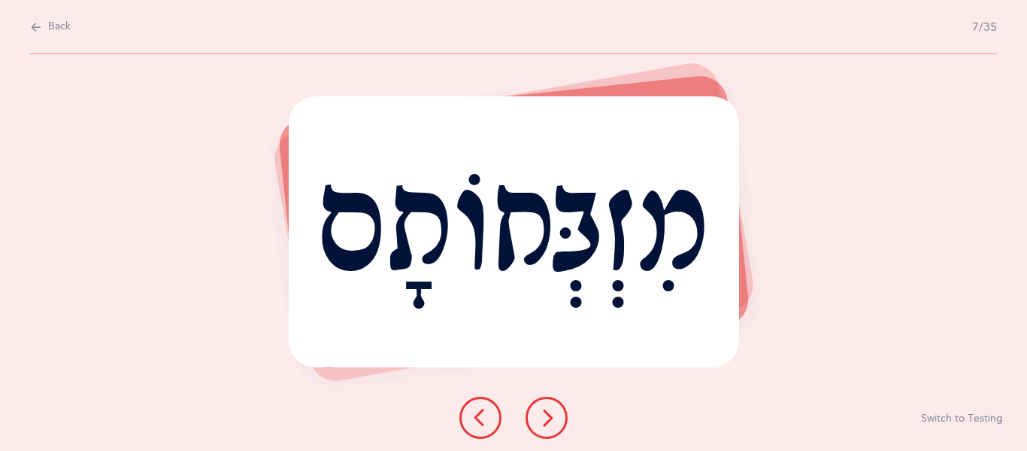
click at [554, 413] on icon at bounding box center [547, 417] width 18 height 18
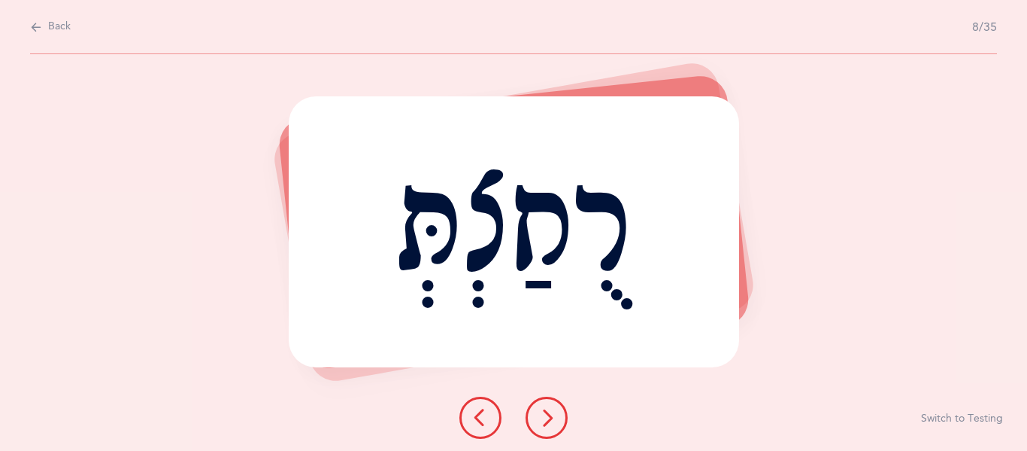
click at [553, 413] on icon at bounding box center [547, 417] width 18 height 18
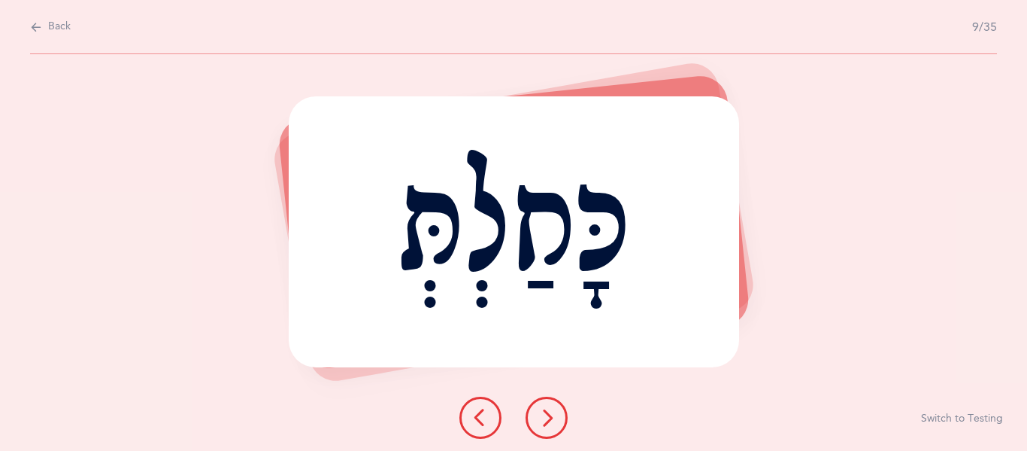
click at [553, 413] on icon at bounding box center [547, 417] width 18 height 18
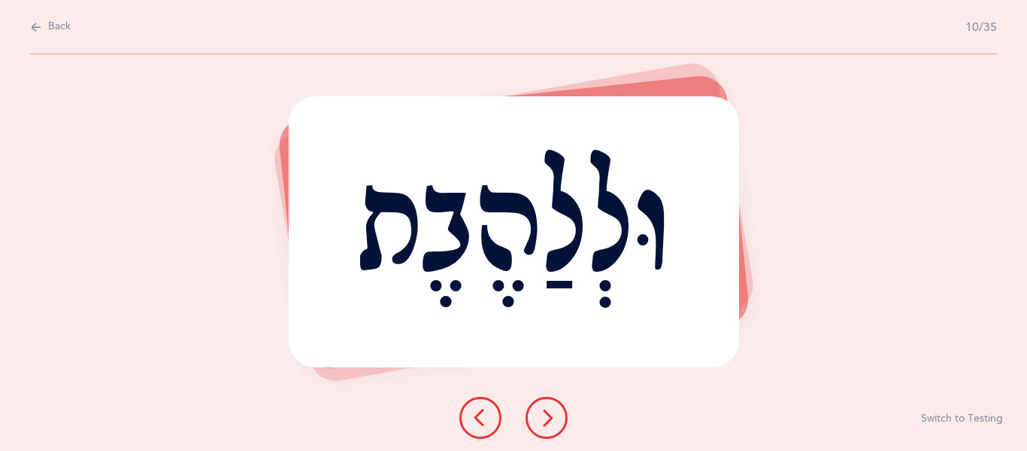
click at [476, 417] on icon at bounding box center [481, 417] width 18 height 18
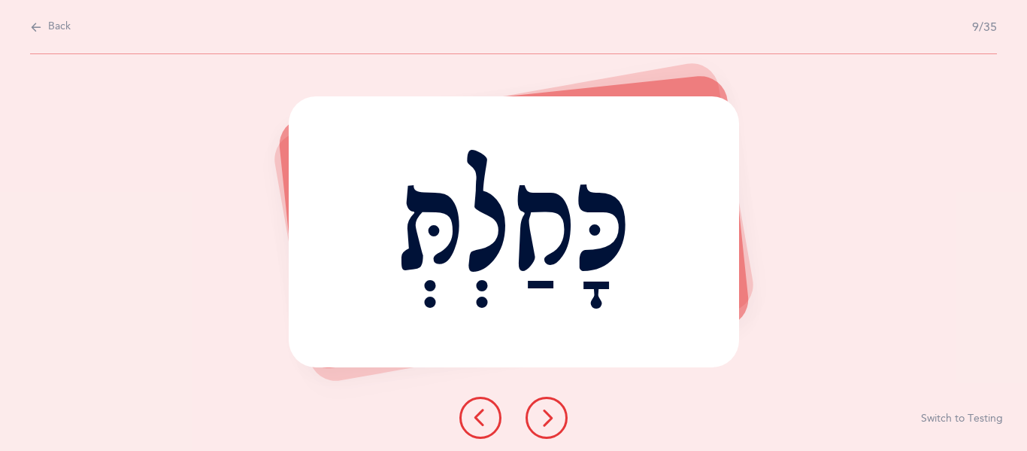
click at [986, 326] on div "כָּחַלְתְּ Report incorrect word Switch to Testing" at bounding box center [513, 252] width 1027 height 396
click at [542, 421] on icon at bounding box center [547, 417] width 18 height 18
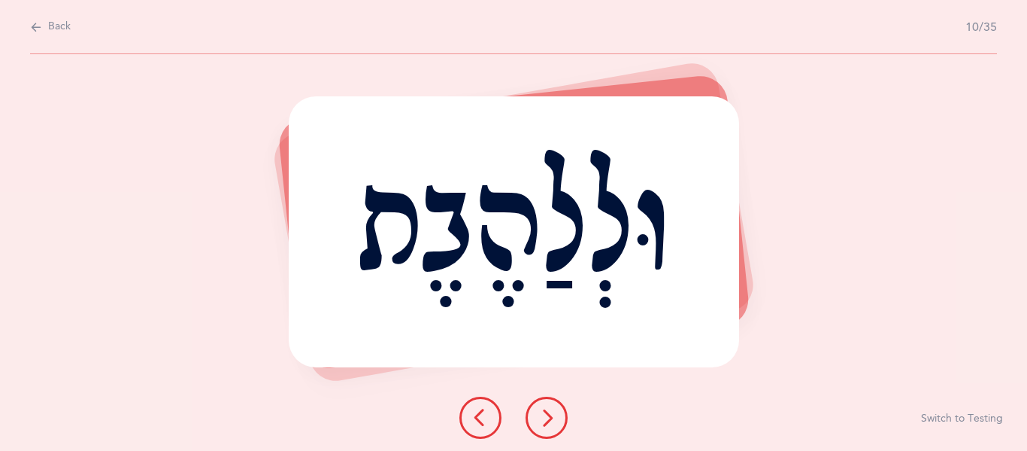
click at [541, 420] on icon at bounding box center [547, 417] width 18 height 18
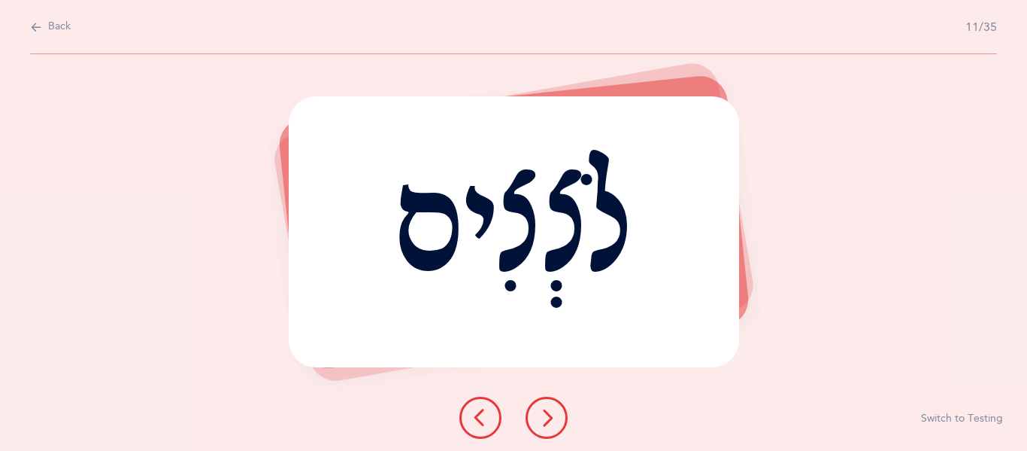
click at [541, 420] on icon at bounding box center [547, 417] width 18 height 18
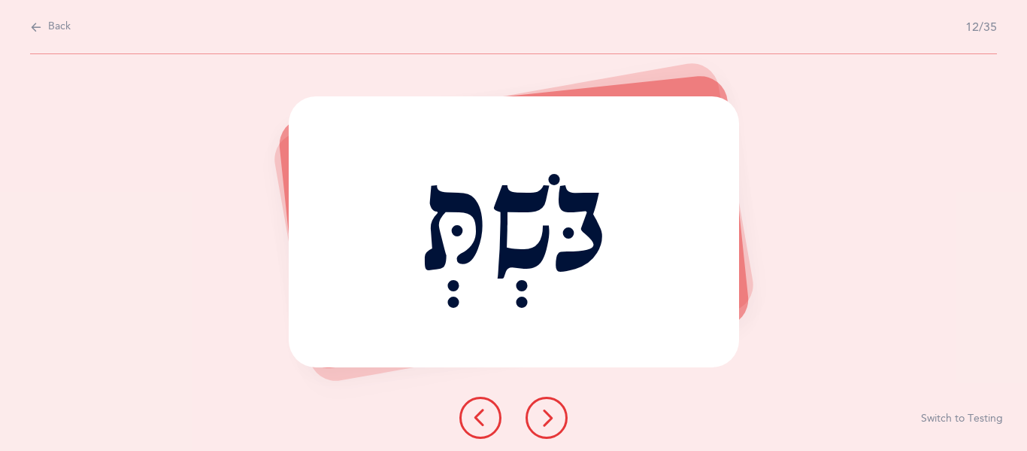
click at [44, 27] on button "Back" at bounding box center [50, 27] width 41 height 17
select select "2"
select select "14"
select select "single"
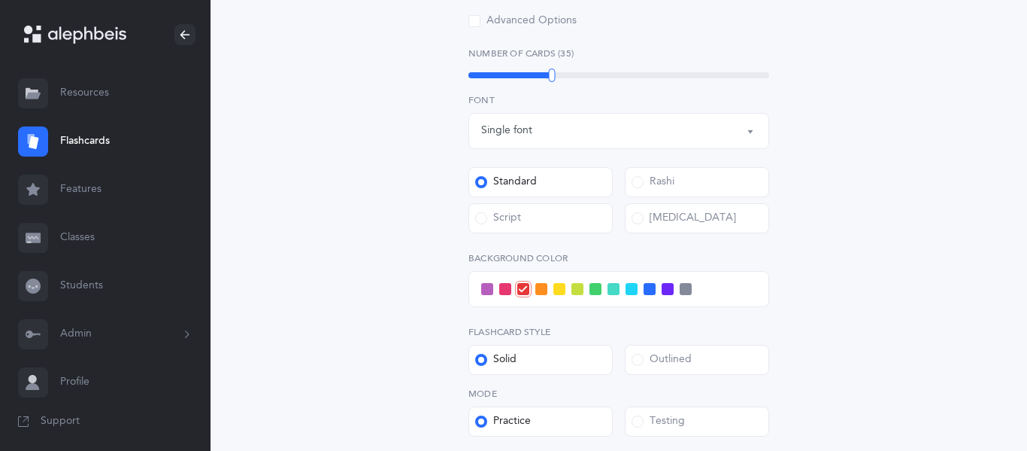
scroll to position [684, 0]
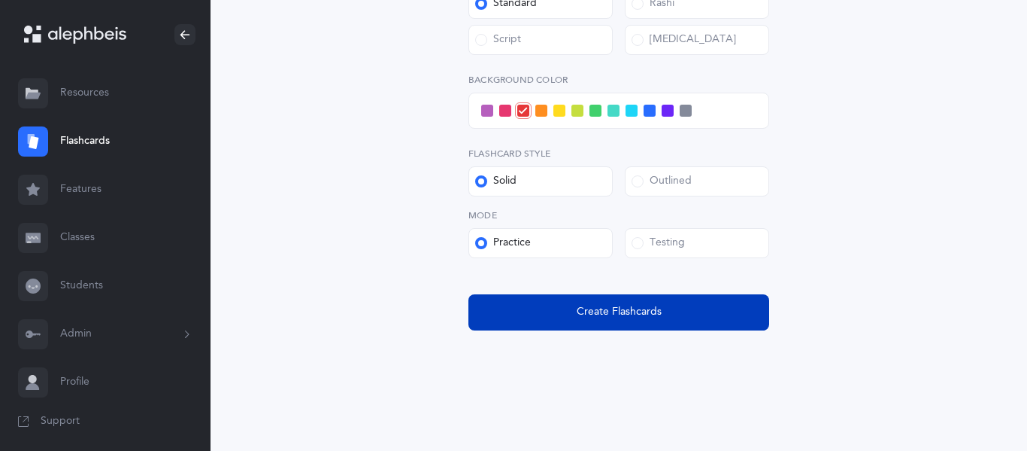
click at [611, 309] on span "Create Flashcards" at bounding box center [619, 312] width 85 height 16
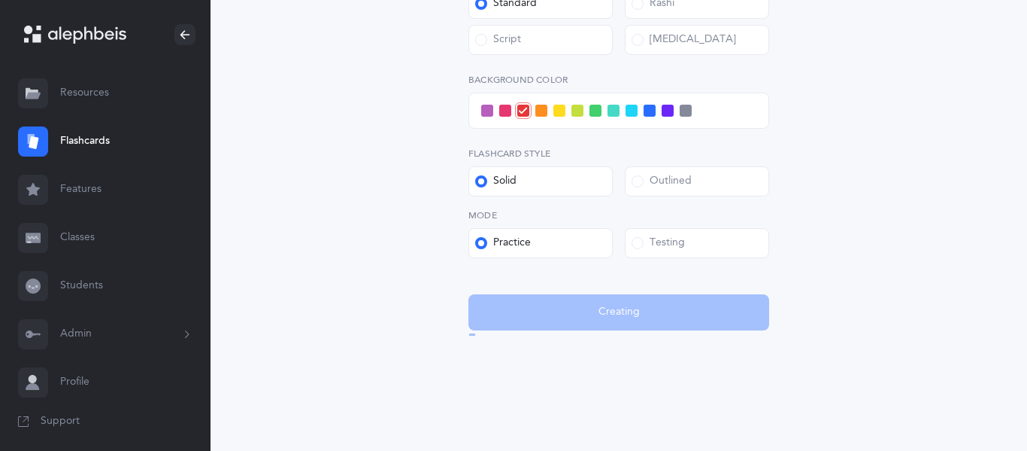
scroll to position [0, 0]
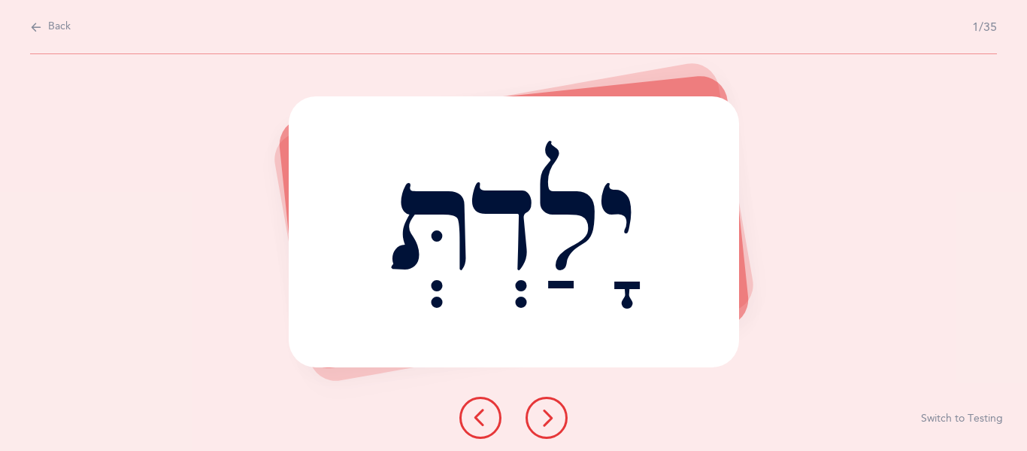
click at [539, 417] on icon at bounding box center [547, 417] width 18 height 18
